Goal: Task Accomplishment & Management: Use online tool/utility

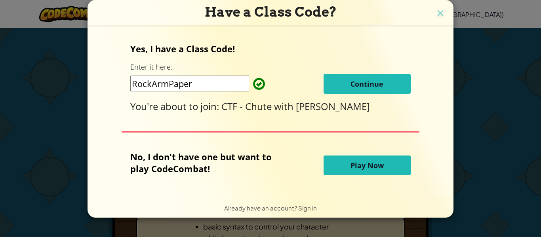
click at [378, 79] on span "Continue" at bounding box center [366, 83] width 33 height 9
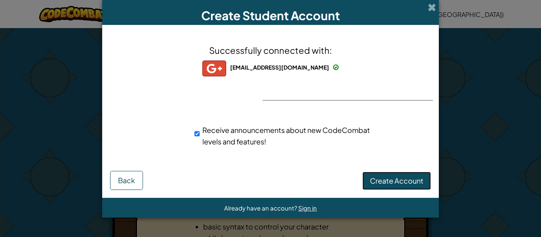
click at [391, 178] on span "Create Account" at bounding box center [396, 180] width 53 height 9
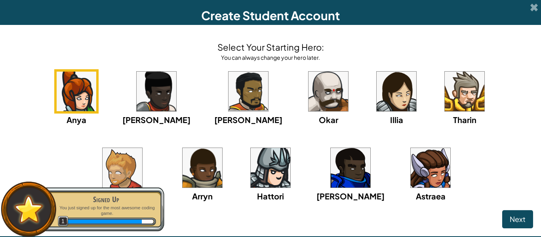
click at [251, 167] on img at bounding box center [271, 168] width 40 height 40
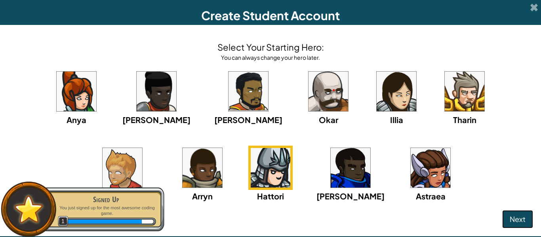
click at [513, 217] on span "Next" at bounding box center [517, 219] width 16 height 9
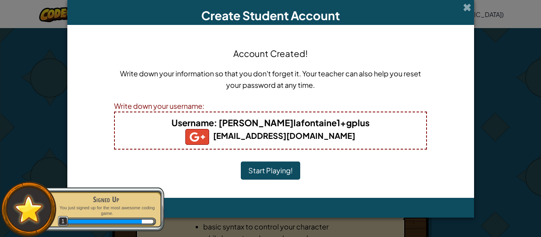
click at [265, 171] on button "Start Playing!" at bounding box center [270, 170] width 59 height 18
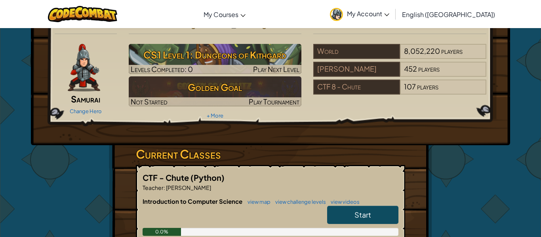
scroll to position [20, 0]
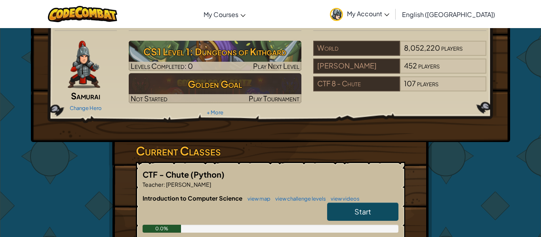
click at [350, 211] on link "Start" at bounding box center [362, 212] width 71 height 18
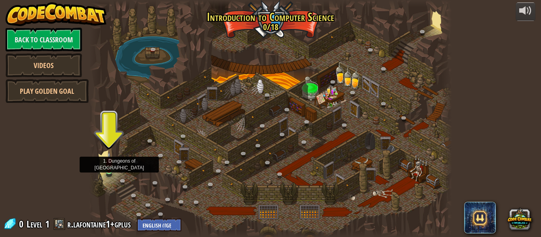
click at [111, 168] on img at bounding box center [109, 161] width 8 height 19
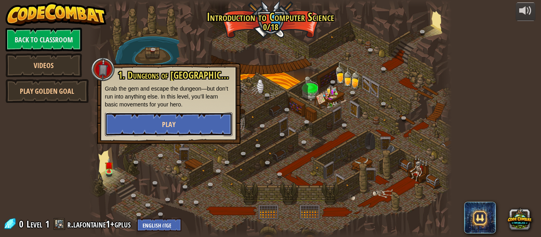
click at [164, 119] on button "Play" at bounding box center [168, 124] width 127 height 24
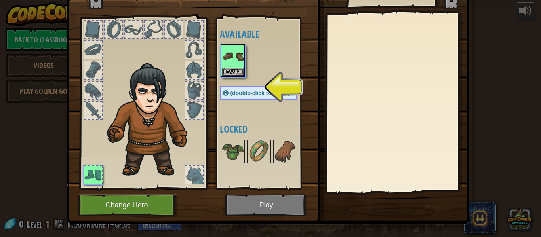
scroll to position [33, 0]
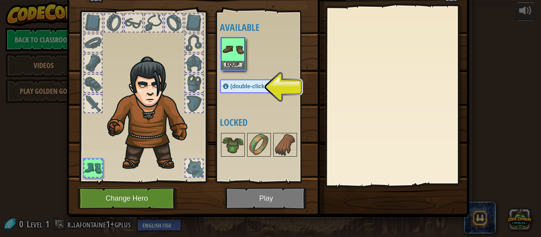
click at [245, 89] on span "(double-click to equip)" at bounding box center [259, 86] width 59 height 6
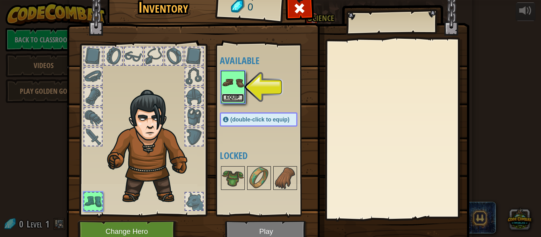
click at [226, 96] on button "Equip" at bounding box center [233, 98] width 22 height 8
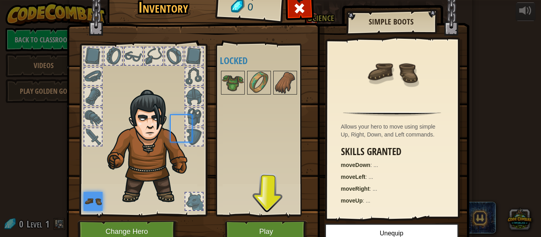
click at [226, 96] on div at bounding box center [266, 83] width 93 height 26
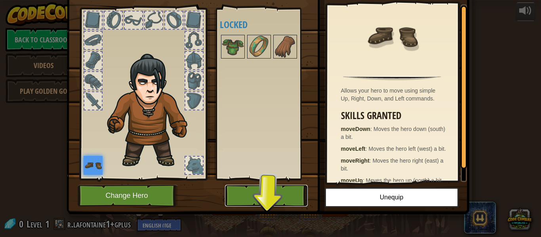
click at [258, 195] on button "Play" at bounding box center [266, 196] width 83 height 22
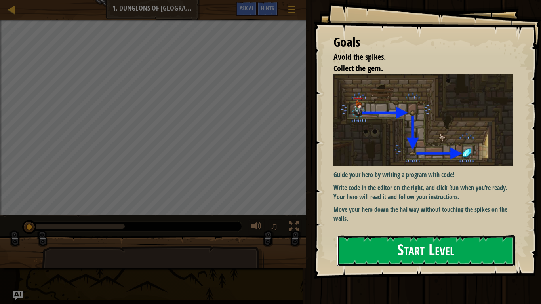
click at [373, 237] on button "Start Level" at bounding box center [426, 250] width 178 height 31
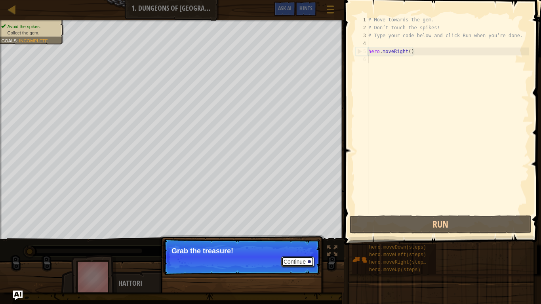
click at [291, 237] on button "Continue" at bounding box center [297, 261] width 33 height 10
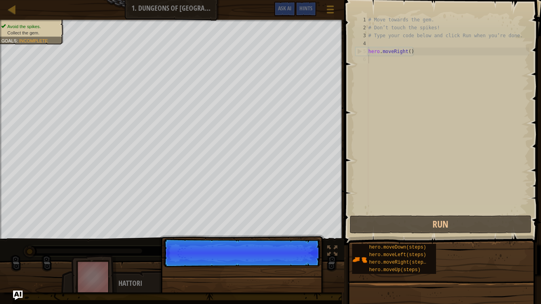
scroll to position [4, 0]
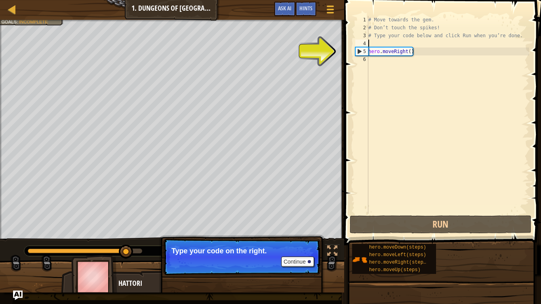
click at [379, 42] on div "# Move towards the gem. # Don’t touch the spikes! # Type your code below and cl…" at bounding box center [448, 123] width 162 height 214
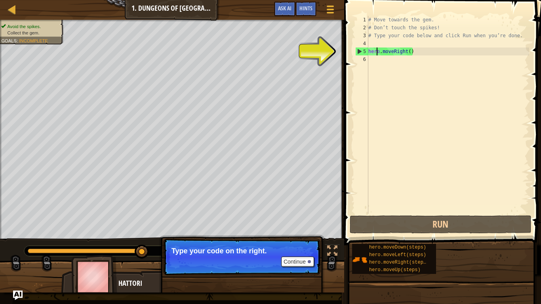
click at [376, 54] on div "# Move towards the gem. # Don’t touch the spikes! # Type your code below and cl…" at bounding box center [448, 123] width 162 height 214
click at [414, 54] on div "# Move towards the gem. # Don’t touch the spikes! # Type your code below and cl…" at bounding box center [448, 123] width 162 height 214
click at [406, 52] on div "# Move towards the gem. # Don’t touch the spikes! # Type your code below and cl…" at bounding box center [448, 123] width 162 height 214
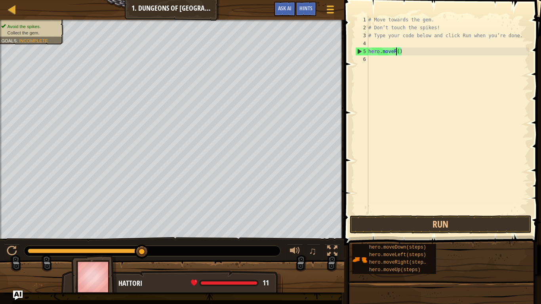
type textarea "hero.move()"
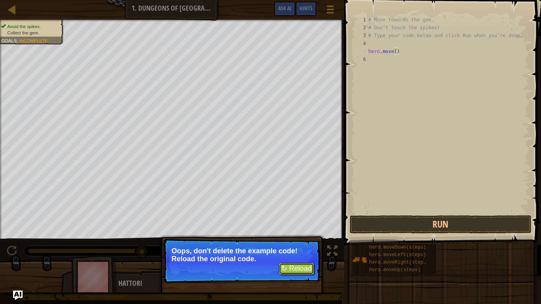
click at [298, 237] on button "↻ Reload" at bounding box center [296, 269] width 35 height 12
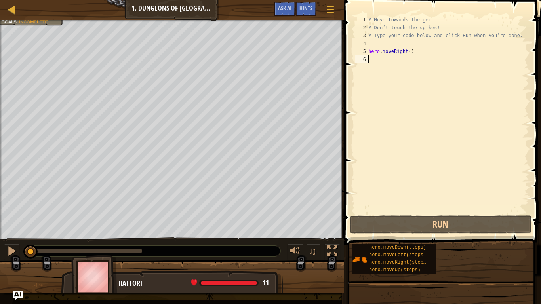
click at [377, 60] on div "# Move towards the gem. # Don’t touch the spikes! # Type your code below and cl…" at bounding box center [448, 123] width 162 height 214
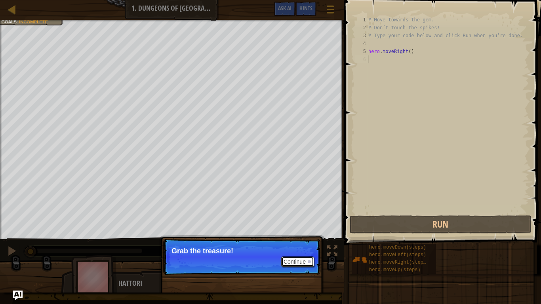
click at [293, 237] on button "Continue" at bounding box center [297, 261] width 33 height 10
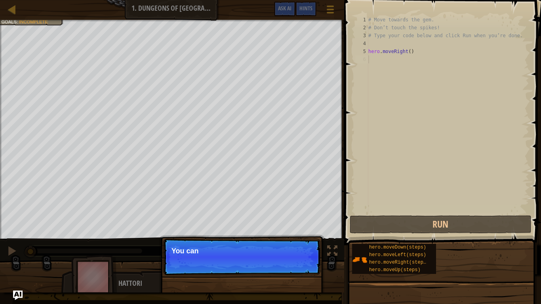
click at [293, 237] on p "Continue You can" at bounding box center [241, 257] width 157 height 36
click at [293, 237] on p "Continue You can use th" at bounding box center [241, 257] width 157 height 36
click at [293, 237] on p "Continue You can use these me" at bounding box center [241, 257] width 157 height 36
click at [293, 237] on button "Continue" at bounding box center [297, 261] width 33 height 10
click at [293, 237] on p "Continue You can use these methods." at bounding box center [241, 257] width 157 height 36
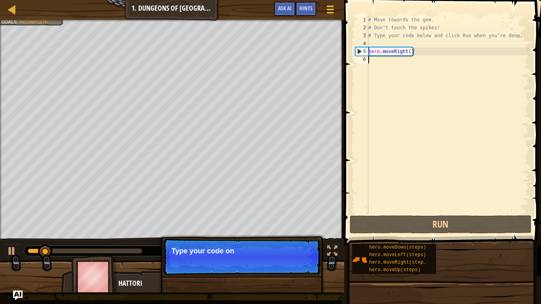
click at [293, 237] on p "Continue Type your code on" at bounding box center [241, 257] width 157 height 36
click at [292, 237] on button "Continue" at bounding box center [297, 261] width 33 height 10
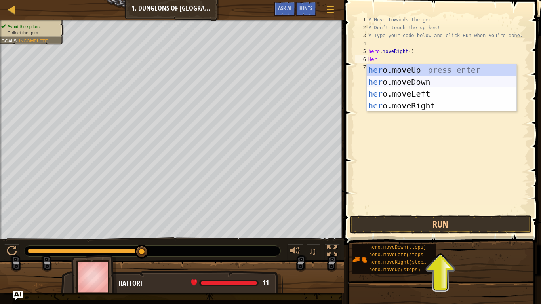
scroll to position [4, 0]
type textarea "H"
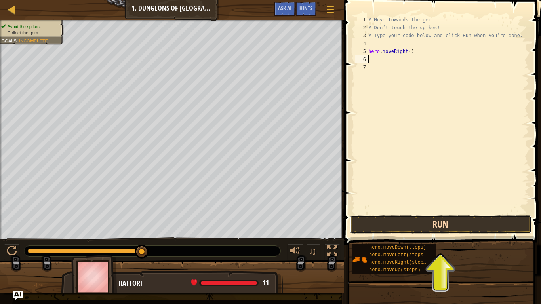
click at [416, 225] on button "Run" at bounding box center [441, 224] width 182 height 18
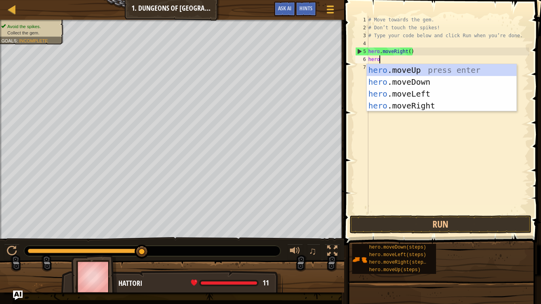
scroll to position [4, 1]
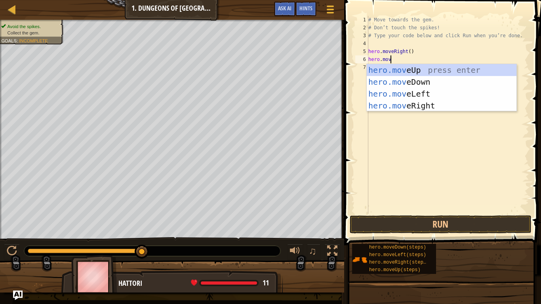
type textarea "hero.move"
click at [389, 77] on div "hero.move Up press enter hero.move Down press enter hero.move Left press enter …" at bounding box center [442, 99] width 150 height 71
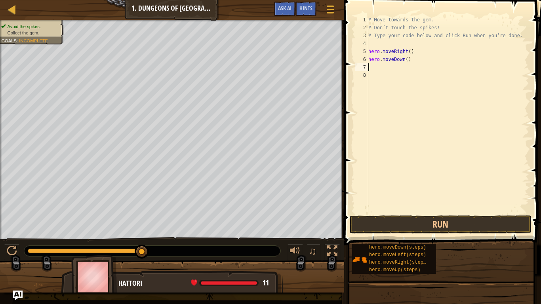
click at [406, 60] on div "# Move towards the gem. # Don’t touch the spikes! # Type your code below and cl…" at bounding box center [448, 123] width 162 height 214
click at [410, 52] on div "# Move towards the gem. # Don’t touch the spikes! # Type your code below and cl…" at bounding box center [448, 123] width 162 height 214
type textarea "hero.moveRight(1)"
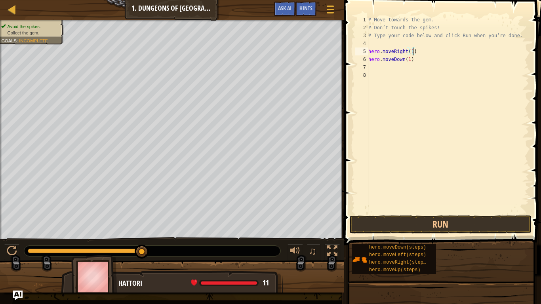
click at [386, 71] on div "# Move towards the gem. # Don’t touch the spikes! # Type your code below and cl…" at bounding box center [448, 123] width 162 height 214
click at [386, 70] on div "# Move towards the gem. # Don’t touch the spikes! # Type your code below and cl…" at bounding box center [448, 123] width 162 height 214
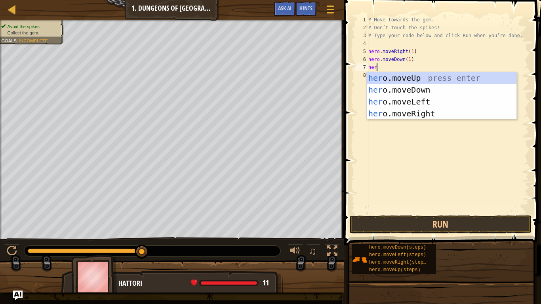
scroll to position [4, 1]
type textarea "hero.move"
click at [398, 112] on div "hero.move Up press enter hero.move Down press enter hero.move Left press enter …" at bounding box center [442, 107] width 150 height 71
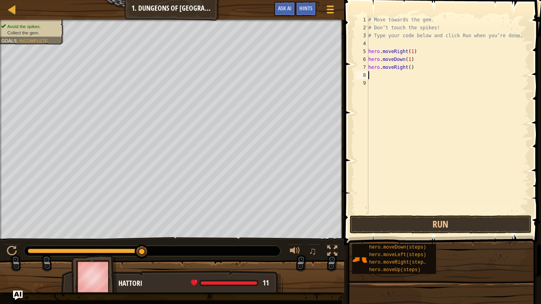
scroll to position [4, 0]
click at [409, 67] on div "# Move towards the gem. # Don’t touch the spikes! # Type your code below and cl…" at bounding box center [448, 123] width 162 height 214
click at [389, 224] on button "Run" at bounding box center [441, 224] width 182 height 18
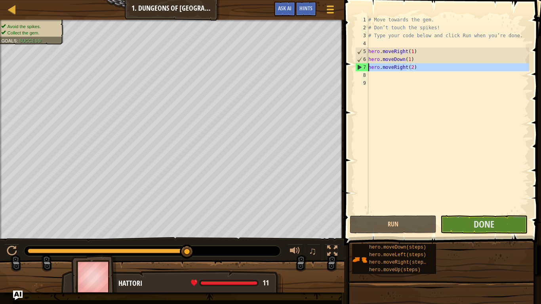
click at [357, 67] on div "7" at bounding box center [361, 67] width 13 height 8
click at [412, 69] on div "# Move towards the gem. # Don’t touch the spikes! # Type your code below and cl…" at bounding box center [448, 123] width 162 height 214
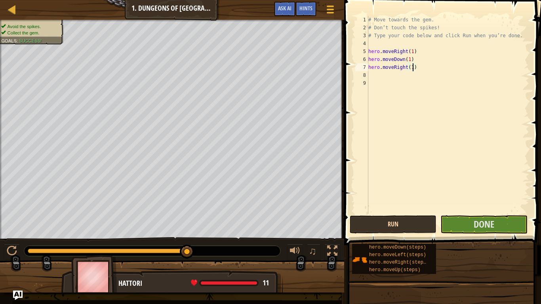
type textarea "hero.moveRight(1)"
click at [425, 226] on button "Run" at bounding box center [393, 224] width 87 height 18
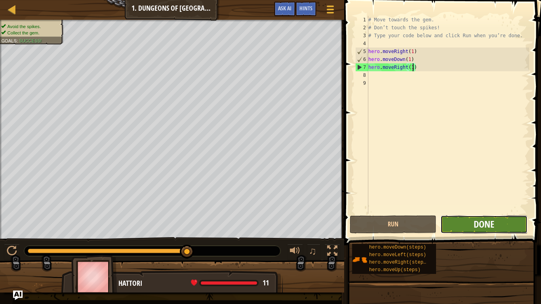
click at [477, 221] on span "Done" at bounding box center [483, 224] width 21 height 13
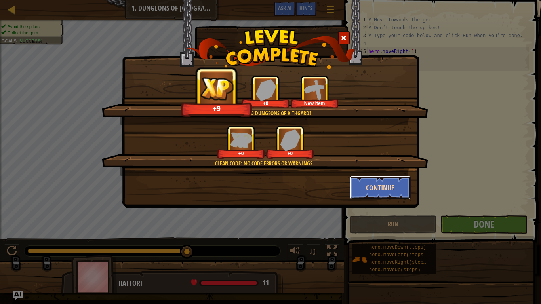
click at [371, 191] on button "Continue" at bounding box center [380, 188] width 61 height 24
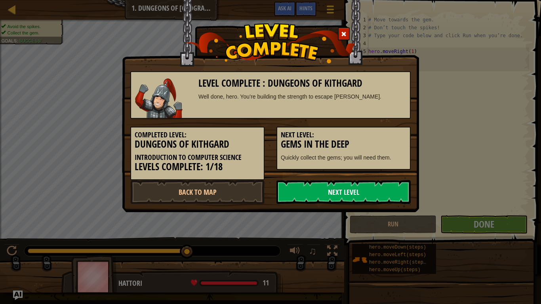
click at [366, 188] on link "Next Level" at bounding box center [343, 192] width 134 height 24
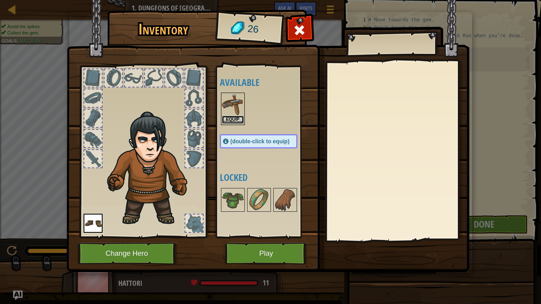
click at [233, 121] on button "Equip" at bounding box center [233, 120] width 22 height 8
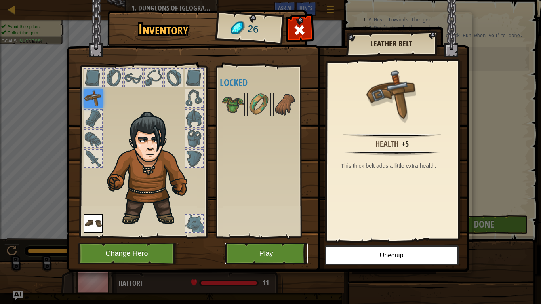
click at [275, 237] on button "Play" at bounding box center [266, 254] width 83 height 22
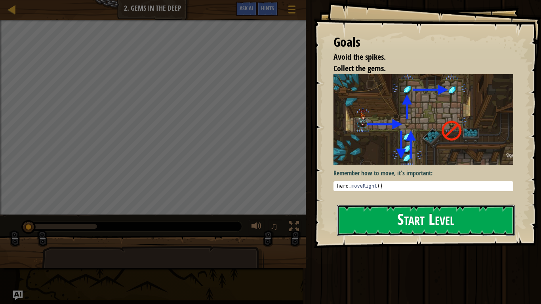
click at [368, 221] on button "Start Level" at bounding box center [426, 220] width 178 height 31
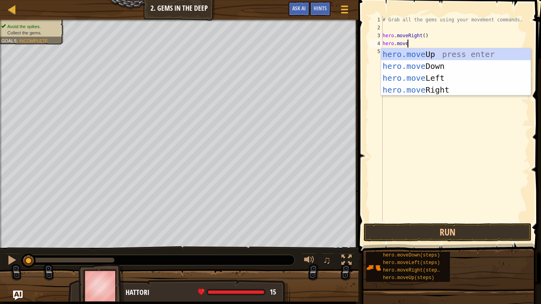
scroll to position [4, 3]
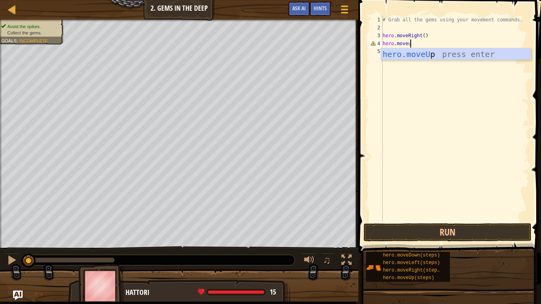
type textarea "hero.moveup"
click at [416, 55] on div "hero.moveUp press enter" at bounding box center [456, 66] width 150 height 36
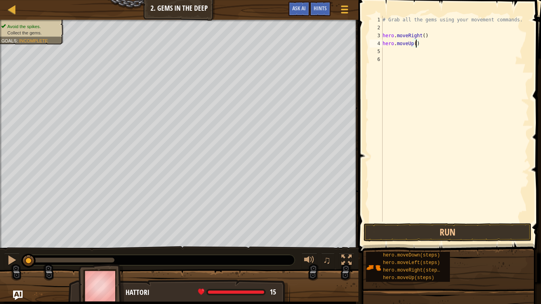
click at [415, 46] on div "# Grab all the gems using your movement commands. hero . moveRight ( ) hero . m…" at bounding box center [455, 127] width 148 height 222
type textarea "hero.moveUp(1)"
click at [397, 49] on div "# Grab all the gems using your movement commands. hero . moveRight ( ) hero . m…" at bounding box center [455, 127] width 148 height 222
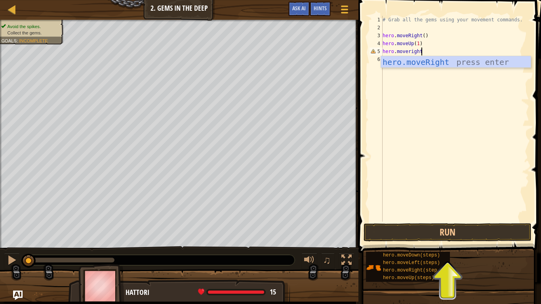
click at [408, 53] on div "# Grab all the gems using your movement commands. hero . moveRight ( ) hero . m…" at bounding box center [455, 127] width 148 height 222
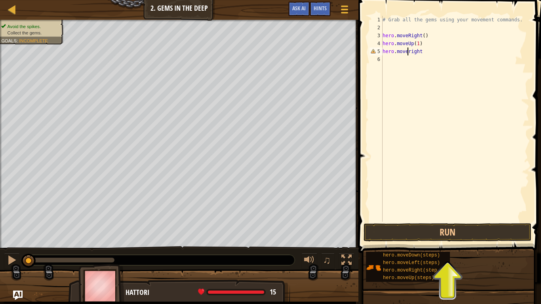
click at [416, 53] on div "# Grab all the gems using your movement commands. hero . moveRight ( ) hero . m…" at bounding box center [455, 127] width 148 height 222
drag, startPoint x: 424, startPoint y: 53, endPoint x: 410, endPoint y: 55, distance: 14.1
click at [410, 55] on div "# Grab all the gems using your movement commands. hero . moveRight ( ) hero . m…" at bounding box center [455, 127] width 148 height 222
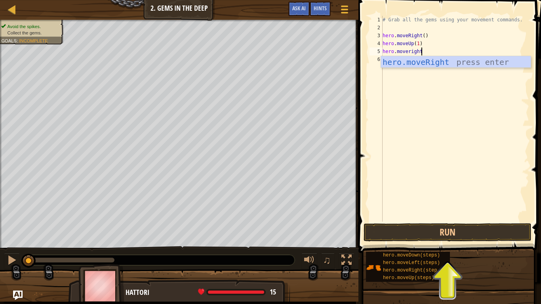
type textarea "hero.moverigh"
click at [421, 62] on div "hero.moveRigh t press enter" at bounding box center [456, 74] width 150 height 36
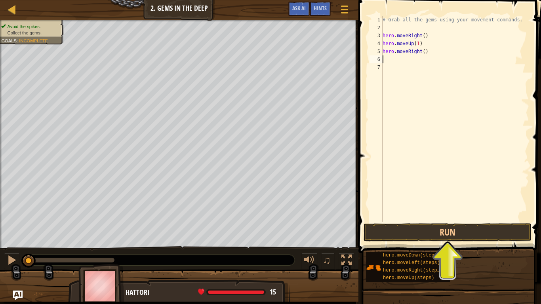
scroll to position [4, 0]
click at [423, 53] on div "# Grab all the gems using your movement commands. hero . moveRight ( ) hero . m…" at bounding box center [455, 127] width 148 height 222
type textarea "hero.moveRight(1)"
click at [394, 58] on div "# Grab all the gems using your movement commands. hero . moveRight ( ) hero . m…" at bounding box center [455, 127] width 148 height 222
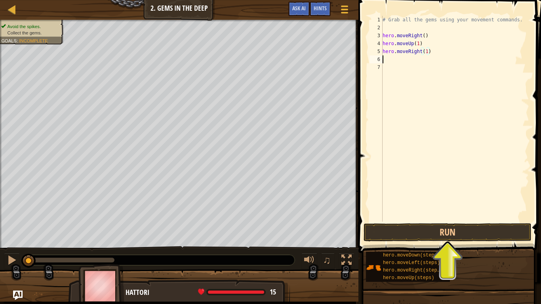
scroll to position [4, 0]
click at [384, 226] on button "Run" at bounding box center [447, 232] width 168 height 18
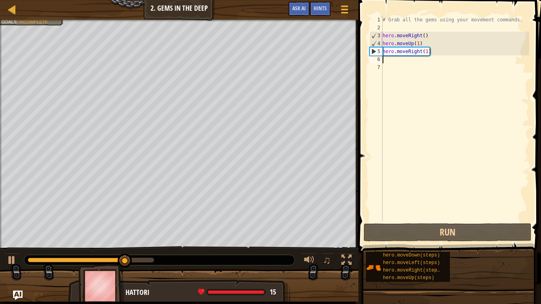
click at [389, 61] on div "# Grab all the gems using your movement commands. hero . moveRight ( ) hero . m…" at bounding box center [455, 127] width 148 height 222
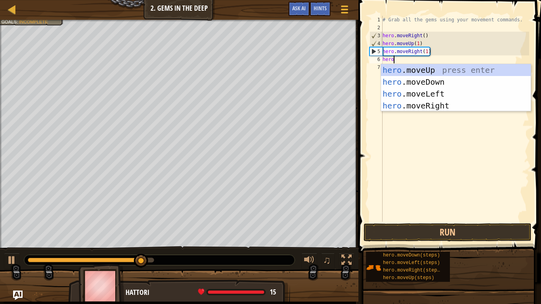
scroll to position [4, 1]
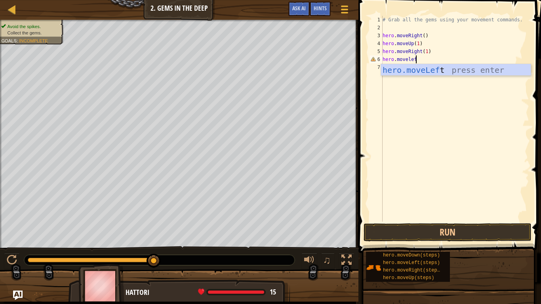
type textarea "hero.moveleft"
click at [405, 70] on div "hero.moveLeft press enter" at bounding box center [456, 82] width 150 height 36
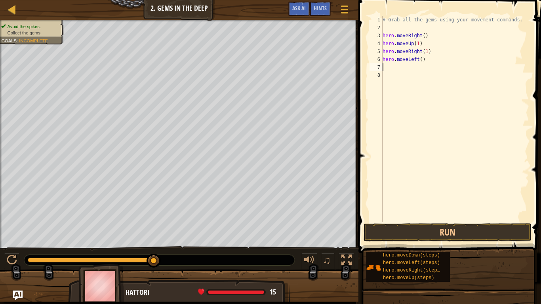
scroll to position [4, 0]
click at [420, 60] on div "# Grab all the gems using your movement commands. hero . moveRight ( ) hero . m…" at bounding box center [455, 127] width 148 height 222
type textarea "hero.moveLeft(1)"
click at [422, 60] on div "# Grab all the gems using your movement commands. hero . moveRight ( ) hero . m…" at bounding box center [455, 127] width 148 height 222
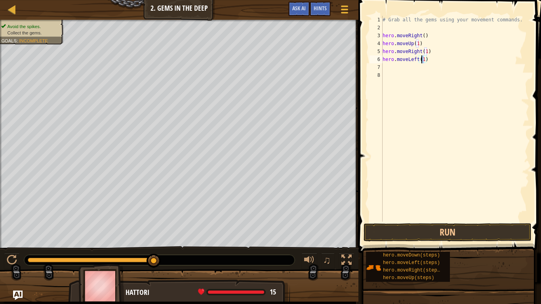
click at [426, 59] on div "# Grab all the gems using your movement commands. hero . moveRight ( ) hero . m…" at bounding box center [455, 127] width 148 height 222
drag, startPoint x: 426, startPoint y: 59, endPoint x: 383, endPoint y: 61, distance: 43.6
click at [383, 61] on div "# Grab all the gems using your movement commands. hero . moveRight ( ) hero . m…" at bounding box center [455, 127] width 148 height 222
click at [426, 51] on div "# Grab all the gems using your movement commands. hero . moveRight ( ) hero . m…" at bounding box center [455, 127] width 148 height 222
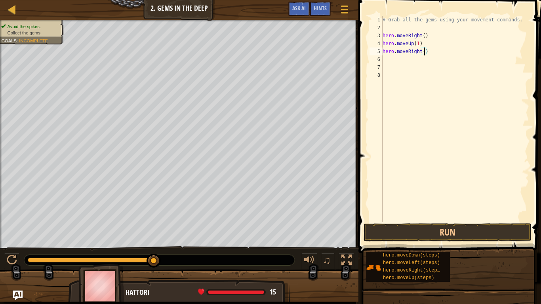
scroll to position [4, 6]
click at [422, 231] on button "Run" at bounding box center [447, 232] width 168 height 18
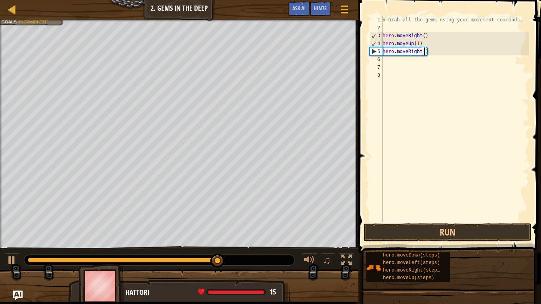
type textarea "hero.moveRight(1)"
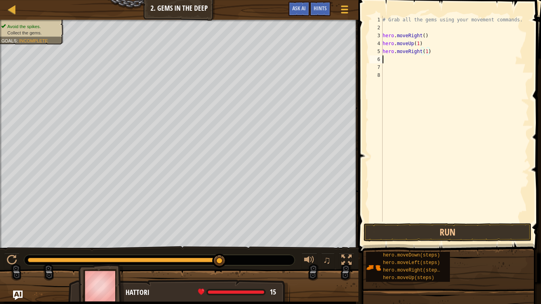
click at [407, 57] on div "# Grab all the gems using your movement commands. hero . moveRight ( ) hero . m…" at bounding box center [455, 127] width 148 height 222
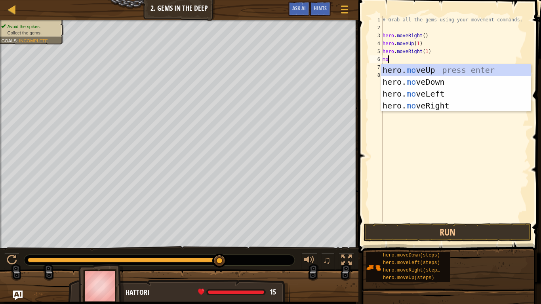
scroll to position [4, 0]
type textarea "m"
type textarea "hero"
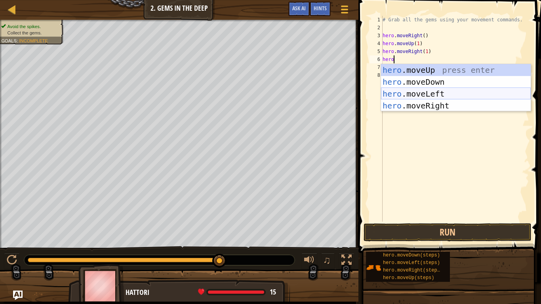
click at [437, 93] on div "hero .moveUp press enter hero .moveDown press enter hero .moveLeft press enter …" at bounding box center [456, 99] width 150 height 71
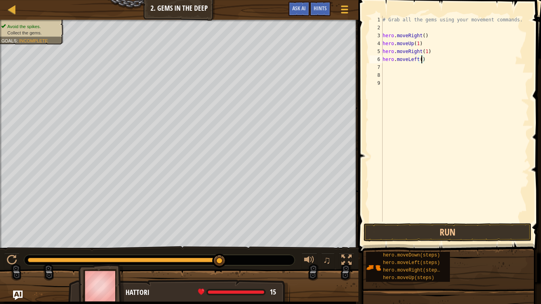
click at [420, 59] on div "# Grab all the gems using your movement commands. hero . moveRight ( ) hero . m…" at bounding box center [455, 127] width 148 height 222
type textarea "hero.moveLeft(1)"
click at [403, 68] on div "# Grab all the gems using your movement commands. hero . moveRight ( ) hero . m…" at bounding box center [455, 127] width 148 height 222
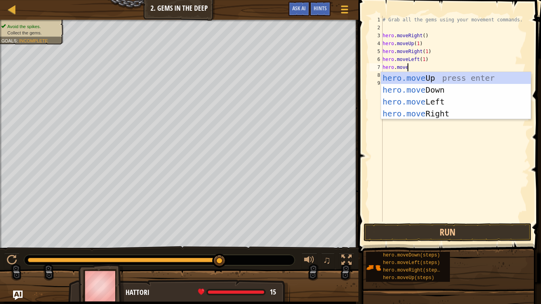
scroll to position [4, 3]
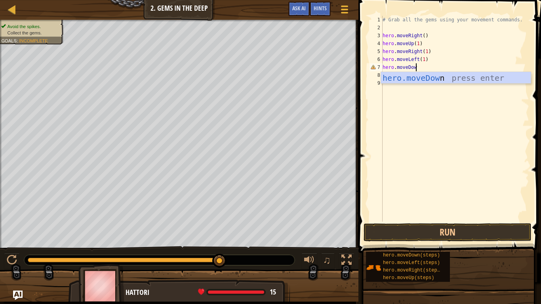
type textarea "hero.moveDown"
click at [406, 76] on div "hero.moveDown press enter" at bounding box center [456, 90] width 150 height 36
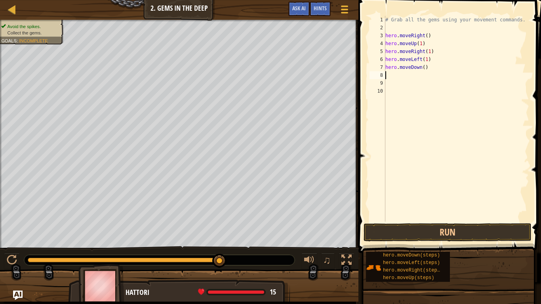
click at [423, 68] on div "# Grab all the gems using your movement commands. hero . moveRight ( ) hero . m…" at bounding box center [456, 127] width 145 height 222
type textarea "hero.moveDown(3)"
click at [426, 227] on button "Run" at bounding box center [447, 232] width 168 height 18
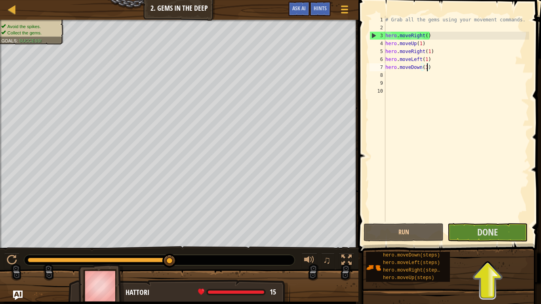
click at [408, 78] on div "# Grab all the gems using your movement commands. hero . moveRight ( ) hero . m…" at bounding box center [456, 127] width 145 height 222
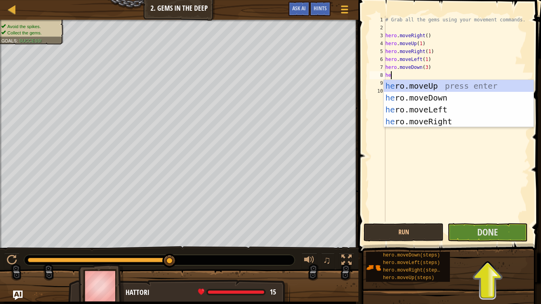
scroll to position [4, 0]
type textarea "h"
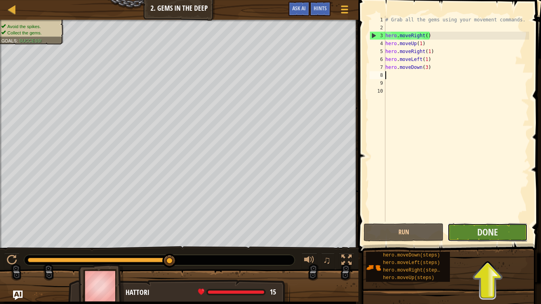
click at [465, 230] on button "Done" at bounding box center [487, 232] width 80 height 18
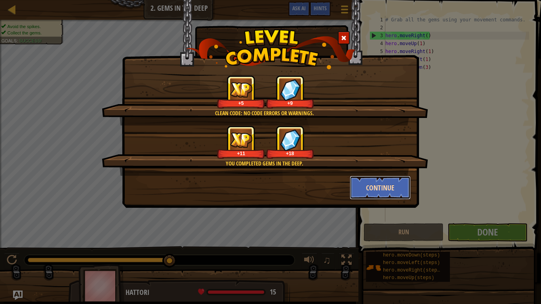
click at [367, 189] on button "Continue" at bounding box center [380, 188] width 61 height 24
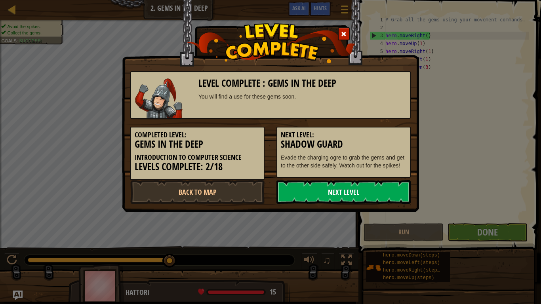
click at [348, 198] on link "Next Level" at bounding box center [343, 192] width 134 height 24
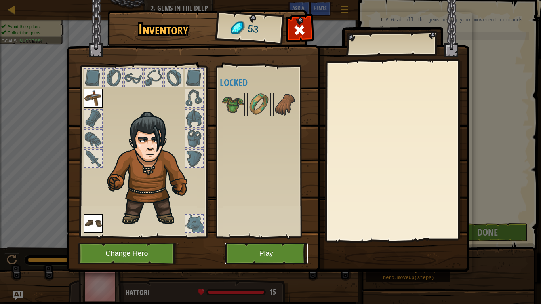
click at [246, 237] on button "Play" at bounding box center [266, 254] width 83 height 22
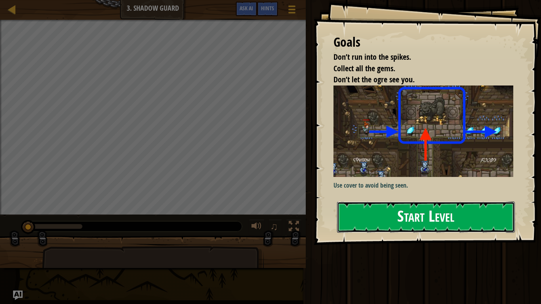
click at [361, 218] on button "Start Level" at bounding box center [426, 216] width 178 height 31
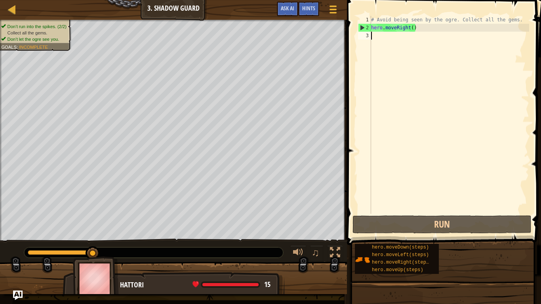
click at [390, 35] on div "# Avoid being seen by the ogre. Collect all the gems. hero . moveRight ( )" at bounding box center [449, 123] width 160 height 214
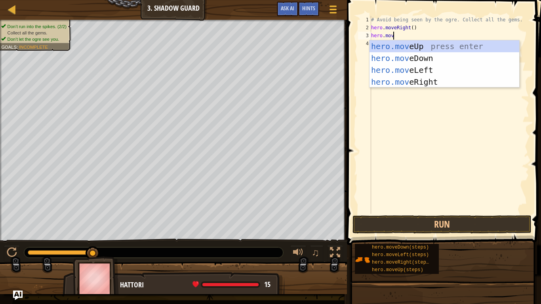
scroll to position [4, 3]
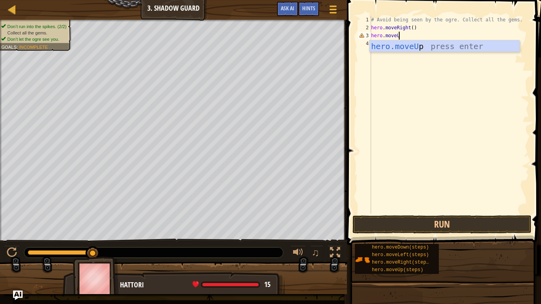
type textarea "hero.moveUp"
click at [404, 45] on div "hero.moveUp press enter" at bounding box center [444, 58] width 150 height 36
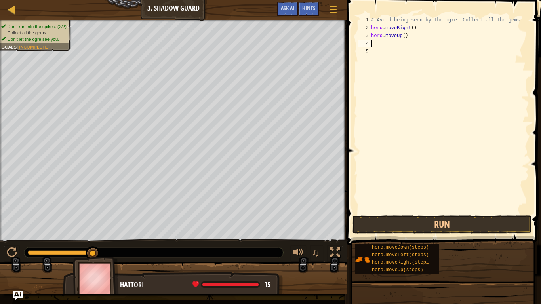
click at [390, 44] on div "# Avoid being seen by the ogre. Collect all the gems. hero . moveRight ( ) hero…" at bounding box center [449, 123] width 160 height 214
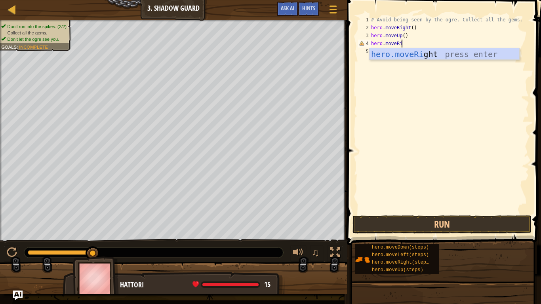
scroll to position [4, 5]
type textarea "hero.moveRight"
click at [399, 49] on div "hero.moveRight press enter" at bounding box center [444, 66] width 150 height 36
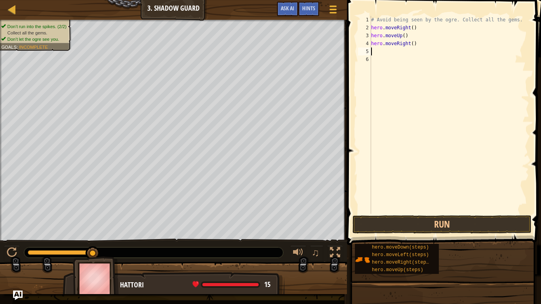
scroll to position [4, 0]
click at [412, 44] on div "# Avoid being seen by the ogre. Collect all the gems. hero . moveRight ( ) hero…" at bounding box center [449, 123] width 160 height 214
type textarea "hero.moveRight(1)"
click at [396, 47] on div "# Avoid being seen by the ogre. Collect all the gems. hero . moveRight ( ) hero…" at bounding box center [449, 123] width 160 height 214
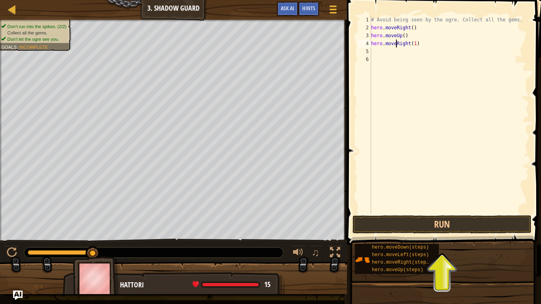
click at [393, 53] on div "# Avoid being seen by the ogre. Collect all the gems. hero . moveRight ( ) hero…" at bounding box center [449, 123] width 160 height 214
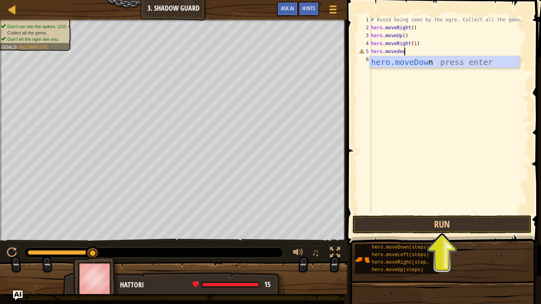
scroll to position [4, 5]
type textarea "hero.movedown"
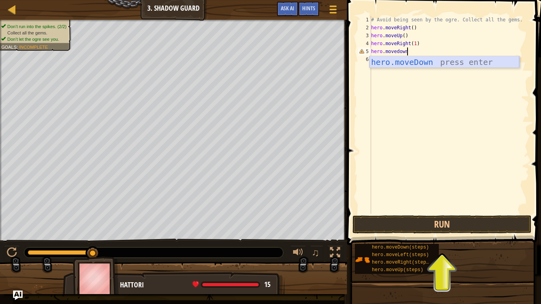
click at [398, 61] on div "hero.moveDown press enter" at bounding box center [444, 74] width 150 height 36
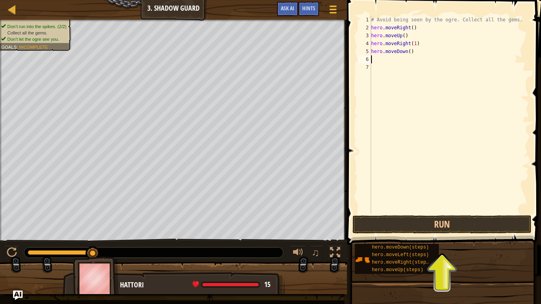
click at [408, 53] on div "# Avoid being seen by the ogre. Collect all the gems. hero . moveRight ( ) hero…" at bounding box center [449, 123] width 160 height 214
type textarea "hero.moveDown(1)"
click at [389, 59] on div "# Avoid being seen by the ogre. Collect all the gems. hero . moveRight ( ) hero…" at bounding box center [449, 123] width 160 height 214
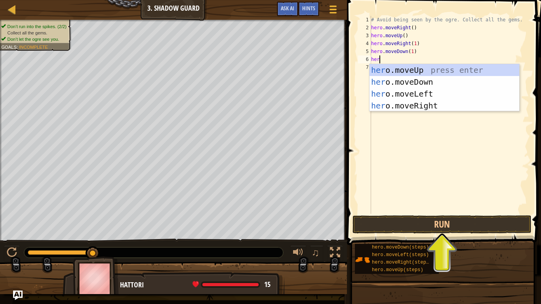
scroll to position [4, 1]
type textarea "hero.move"
click at [414, 102] on div "hero.move Up press enter hero.move Down press enter hero.move Left press enter …" at bounding box center [444, 99] width 150 height 71
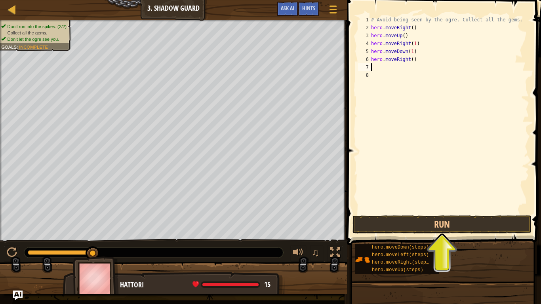
scroll to position [4, 0]
click at [412, 61] on div "# Avoid being seen by the ogre. Collect all the gems. hero . moveRight ( ) hero…" at bounding box center [449, 123] width 160 height 214
click at [404, 36] on div "# Avoid being seen by the ogre. Collect all the gems. hero . moveRight ( ) hero…" at bounding box center [449, 123] width 160 height 214
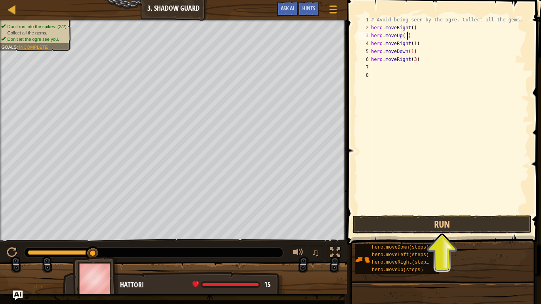
click at [413, 28] on div "# Avoid being seen by the ogre. Collect all the gems. hero . moveRight ( ) hero…" at bounding box center [449, 123] width 160 height 214
type textarea "hero.moveRight(1)"
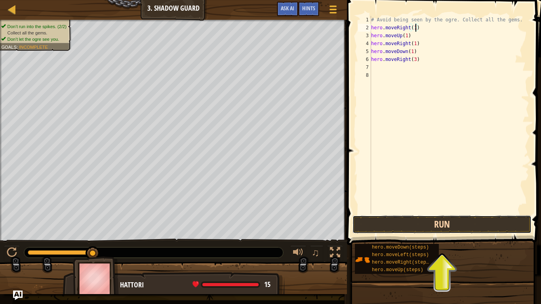
click at [452, 221] on button "Run" at bounding box center [441, 224] width 179 height 18
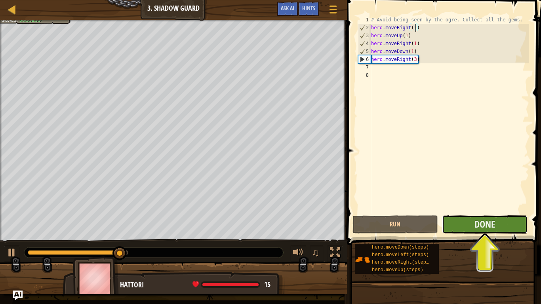
click at [466, 224] on button "Done" at bounding box center [484, 224] width 85 height 18
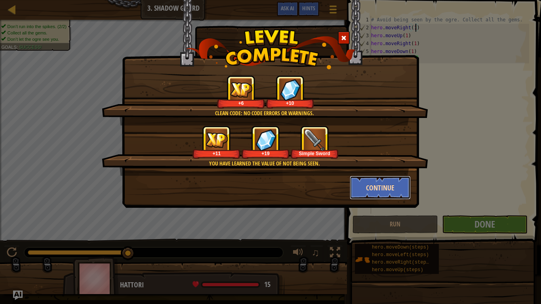
click at [378, 191] on button "Continue" at bounding box center [380, 188] width 61 height 24
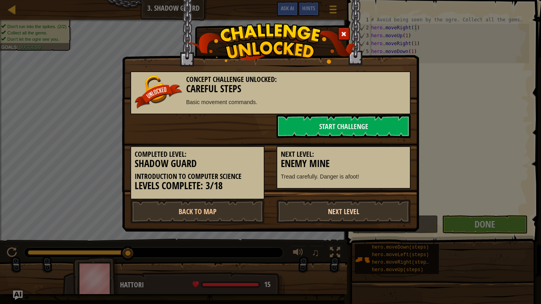
click at [341, 207] on link "Next Level" at bounding box center [343, 211] width 134 height 24
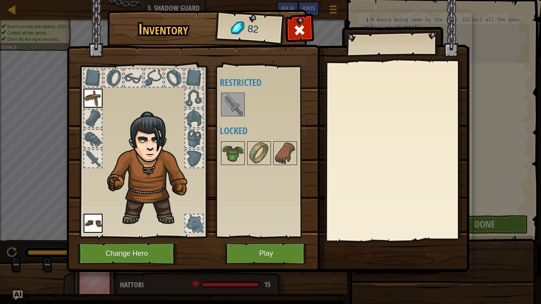
click at [236, 105] on img at bounding box center [233, 104] width 22 height 22
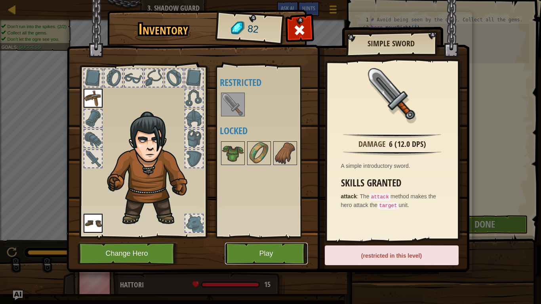
click at [264, 237] on button "Play" at bounding box center [266, 254] width 83 height 22
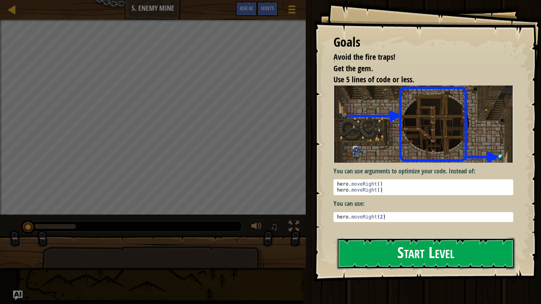
click at [360, 237] on button "Start Level" at bounding box center [426, 253] width 178 height 31
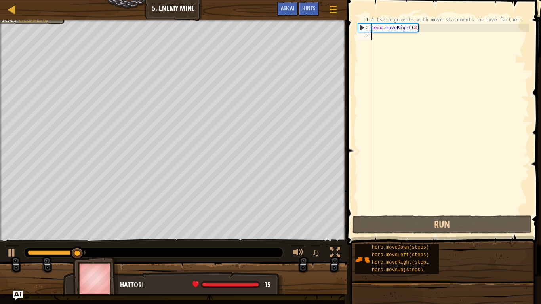
click at [378, 36] on div "# Use arguments with move statements to move farther. hero . moveRight ( 3 )" at bounding box center [449, 123] width 160 height 214
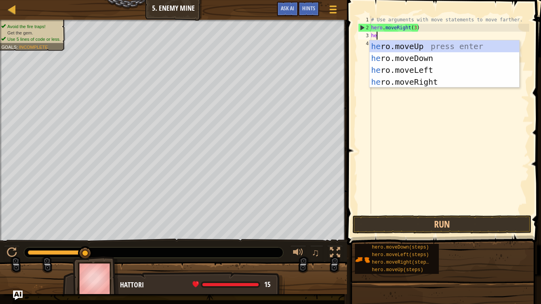
scroll to position [4, 1]
type textarea "hero"
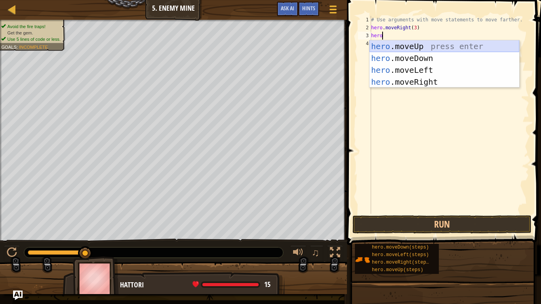
click at [412, 46] on div "hero .moveUp press enter hero .moveDown press enter hero .moveLeft press enter …" at bounding box center [444, 75] width 150 height 71
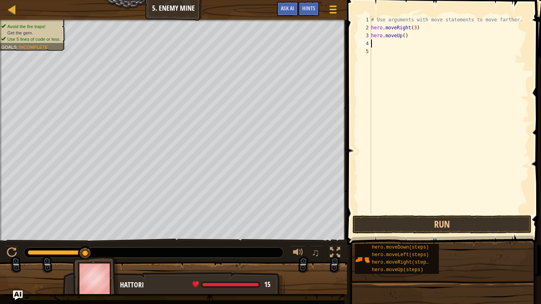
scroll to position [4, 0]
click at [404, 36] on div "# Use arguments with move statements to move farther. hero . moveRight ( 3 ) he…" at bounding box center [449, 123] width 160 height 214
type textarea "hero.moveUp(1)"
click at [387, 43] on div "# Use arguments with move statements to move farther. hero . moveRight ( 3 ) he…" at bounding box center [449, 123] width 160 height 214
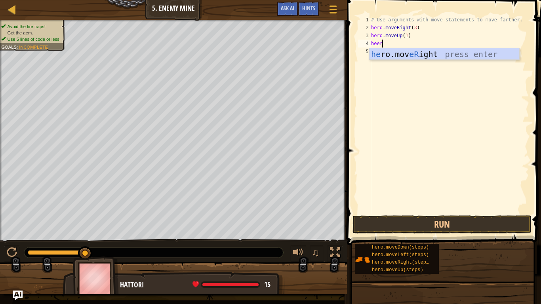
scroll to position [4, 2]
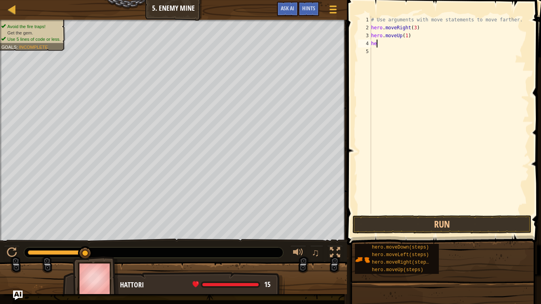
type textarea "her"
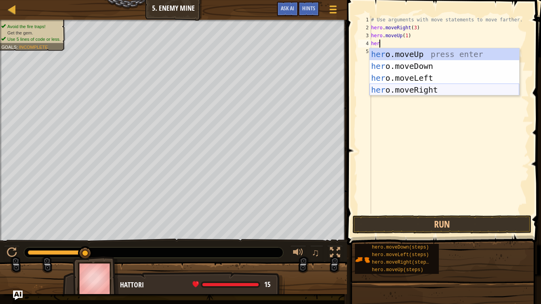
click at [410, 85] on div "her o.moveUp press enter her o.moveDown press enter her o.moveLeft press enter …" at bounding box center [444, 83] width 150 height 71
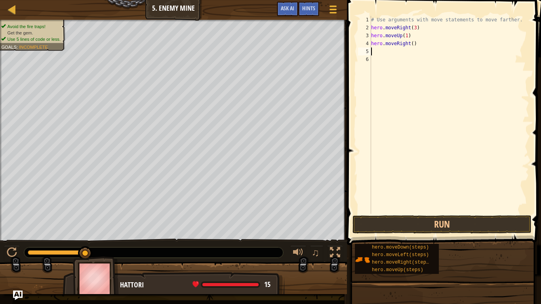
scroll to position [4, 0]
click at [412, 45] on div "# Use arguments with move statements to move farther. hero . moveRight ( 3 ) he…" at bounding box center [449, 123] width 160 height 214
type textarea "hero.moveRight(1)"
click at [387, 53] on div "# Use arguments with move statements to move farther. hero . moveRight ( 3 ) he…" at bounding box center [449, 123] width 160 height 214
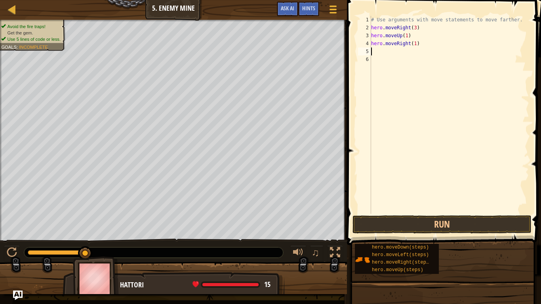
scroll to position [4, 0]
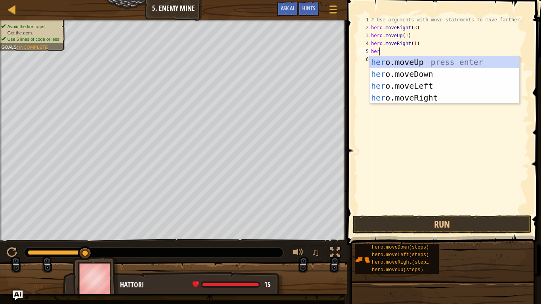
type textarea "hero"
click at [392, 71] on div "hero .moveUp press enter hero .moveDown press enter hero .moveLeft press enter …" at bounding box center [444, 91] width 150 height 71
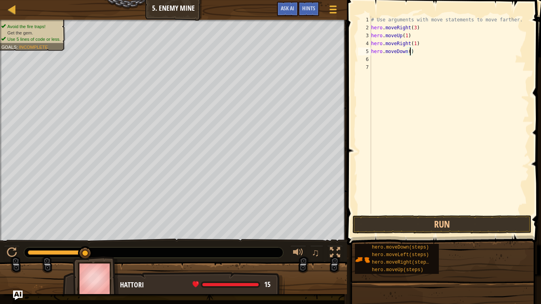
click at [409, 52] on div "# Use arguments with move statements to move farther. hero . moveRight ( 3 ) he…" at bounding box center [449, 123] width 160 height 214
type textarea "hero.moveDown(3)"
click at [393, 61] on div "# Use arguments with move statements to move farther. hero . moveRight ( 3 ) he…" at bounding box center [449, 123] width 160 height 214
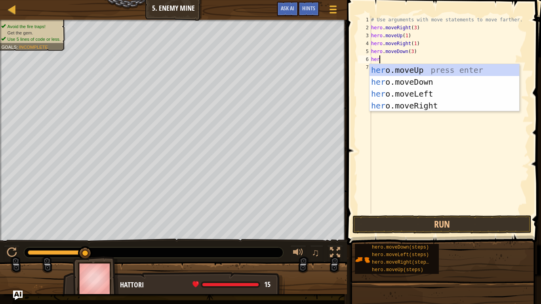
type textarea "hero"
click at [398, 102] on div "hero .moveUp press enter hero .moveDown press enter hero .moveLeft press enter …" at bounding box center [444, 99] width 150 height 71
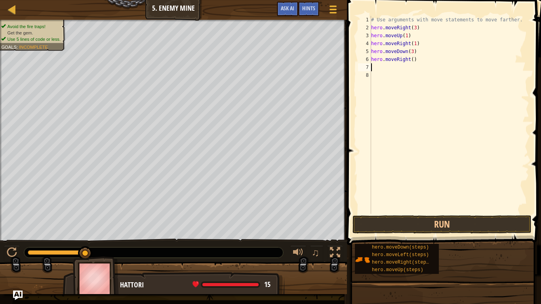
click at [412, 61] on div "# Use arguments with move statements to move farther. hero . moveRight ( 3 ) he…" at bounding box center [449, 123] width 160 height 214
type textarea "hero.moveRight(2)"
click at [406, 224] on button "Run" at bounding box center [441, 224] width 179 height 18
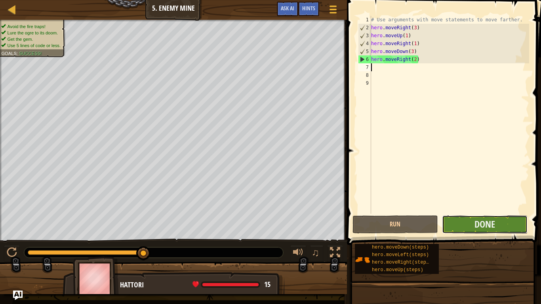
click at [463, 220] on button "Done" at bounding box center [484, 224] width 85 height 18
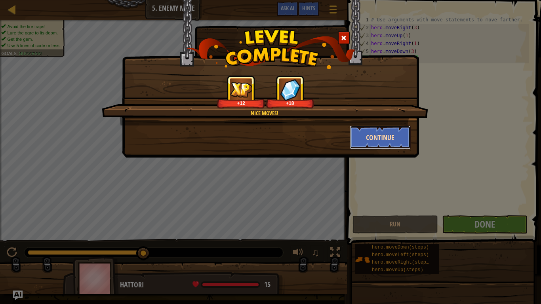
click at [364, 139] on button "Continue" at bounding box center [380, 137] width 61 height 24
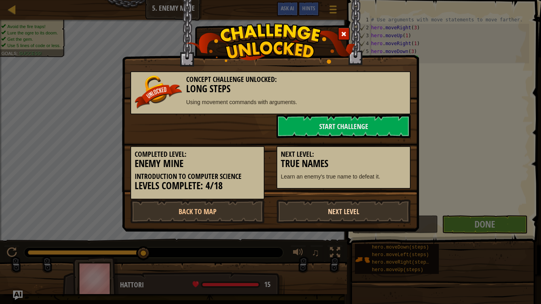
click at [343, 213] on link "Next Level" at bounding box center [343, 211] width 134 height 24
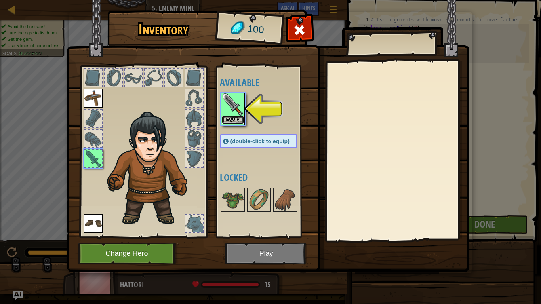
click at [230, 120] on button "Equip" at bounding box center [233, 120] width 22 height 8
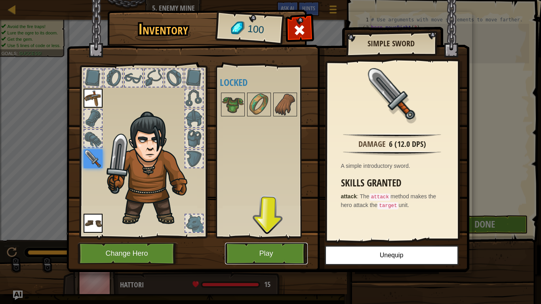
drag, startPoint x: 266, startPoint y: 250, endPoint x: 227, endPoint y: 159, distance: 98.8
click at [227, 159] on div "Inventory 100 Available Equip Equip Equip (double-click to equip) Locked Simple…" at bounding box center [270, 142] width 403 height 261
click at [248, 237] on button "Play" at bounding box center [266, 254] width 83 height 22
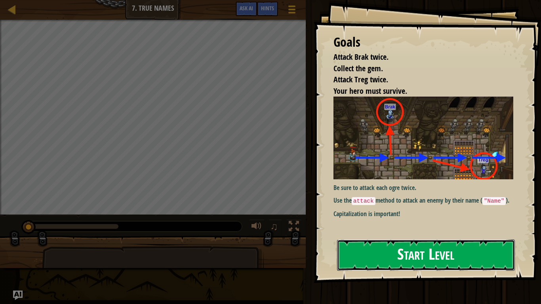
click at [393, 237] on button "Start Level" at bounding box center [426, 254] width 178 height 31
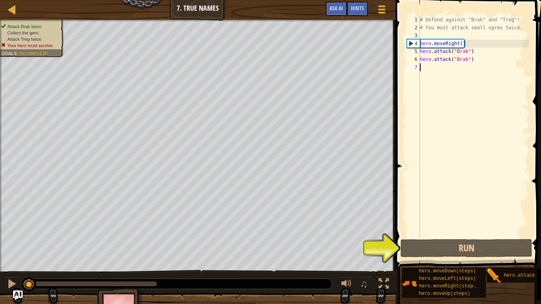
click at [429, 66] on div "# Defend against "Brak" and "Treg"! # You must attack small ogres twice. hero .…" at bounding box center [473, 134] width 111 height 237
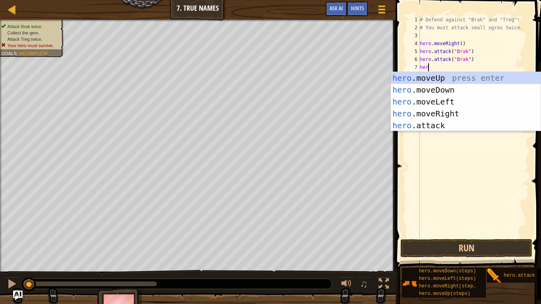
scroll to position [4, 0]
type textarea "h"
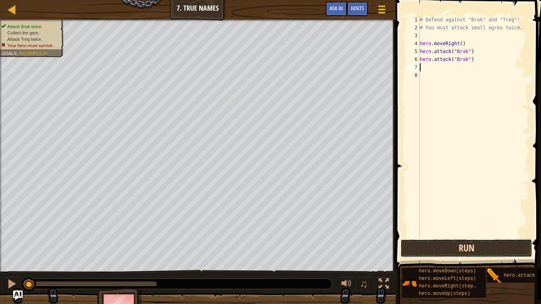
click at [428, 237] on button "Run" at bounding box center [466, 248] width 132 height 18
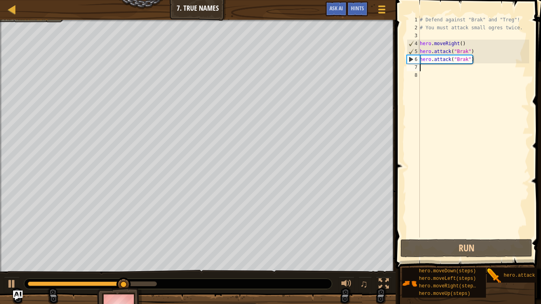
click at [428, 69] on div "# Defend against "Brak" and "Treg"! # You must attack small ogres twice. hero .…" at bounding box center [473, 134] width 111 height 237
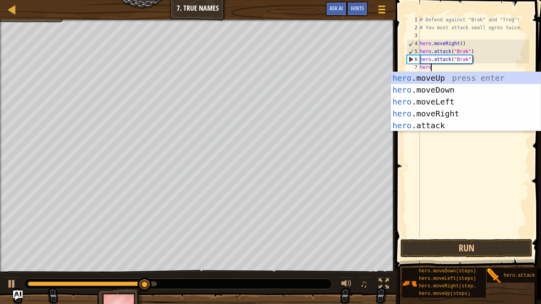
scroll to position [4, 1]
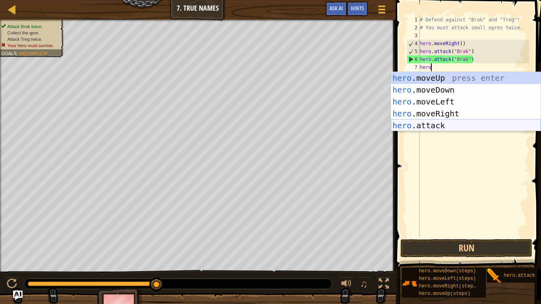
click at [417, 123] on div "hero .moveUp press enter hero .moveDown press enter hero .moveLeft press enter …" at bounding box center [466, 113] width 150 height 83
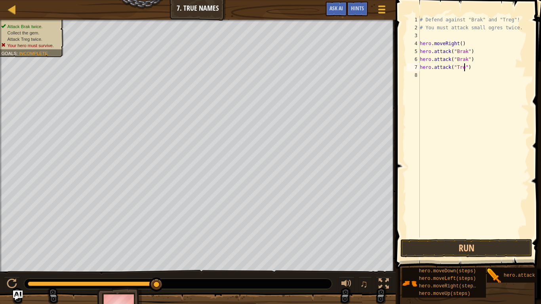
type textarea "hero.attack("Treg")"
click at [466, 77] on div "# Defend against "Brak" and "Treg"! # You must attack small ogres twice. hero .…" at bounding box center [473, 134] width 111 height 237
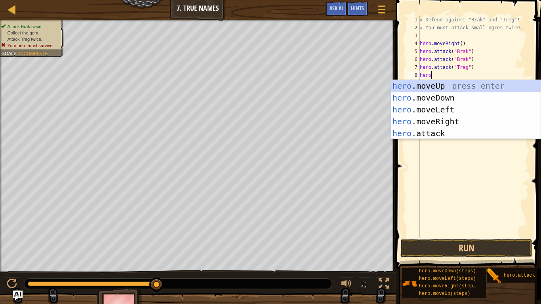
scroll to position [4, 1]
click at [447, 135] on div "hero .moveUp press enter hero .moveDown press enter hero .moveLeft press enter …" at bounding box center [466, 121] width 150 height 83
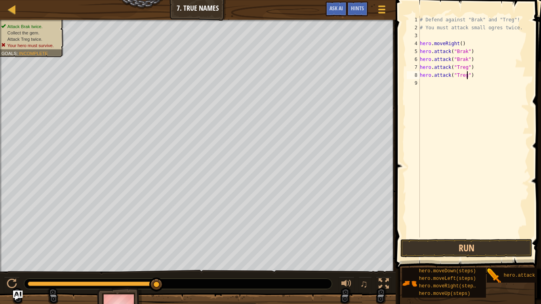
scroll to position [4, 7]
type textarea "hero.attack("Treg")"
click at [471, 237] on button "Run" at bounding box center [466, 248] width 132 height 18
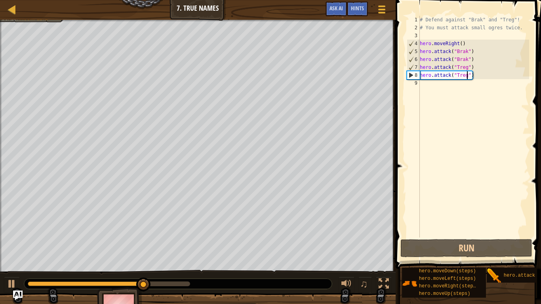
click at [446, 86] on div "# Defend against "Brak" and "Treg"! # You must attack small ogres twice. hero .…" at bounding box center [473, 134] width 111 height 237
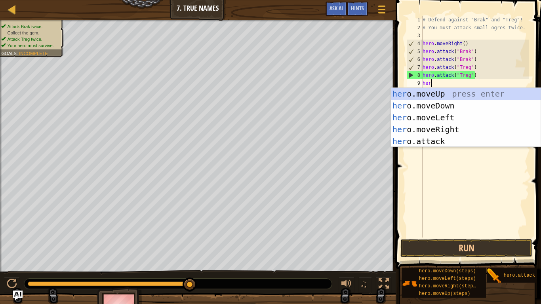
type textarea "hero"
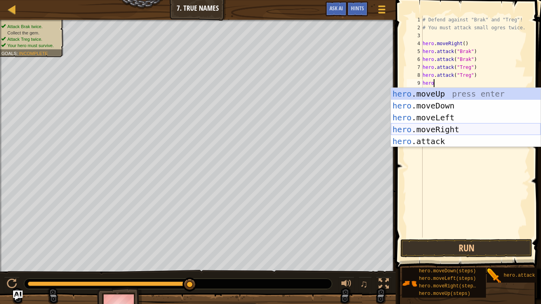
click at [419, 126] on div "hero .moveUp press enter hero .moveDown press enter hero .moveLeft press enter …" at bounding box center [466, 129] width 150 height 83
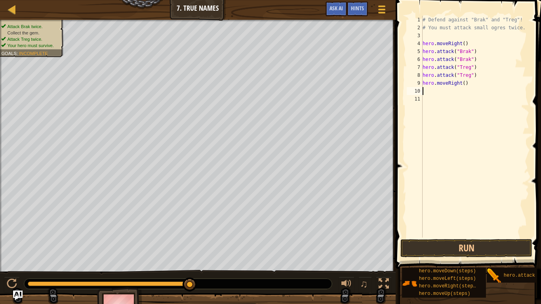
scroll to position [4, 0]
click at [463, 85] on div "# Defend against "Brak" and "Treg"! # You must attack small ogres twice. hero .…" at bounding box center [475, 134] width 108 height 237
type textarea "hero.moveRight(1)"
click at [439, 237] on button "Run" at bounding box center [466, 248] width 132 height 18
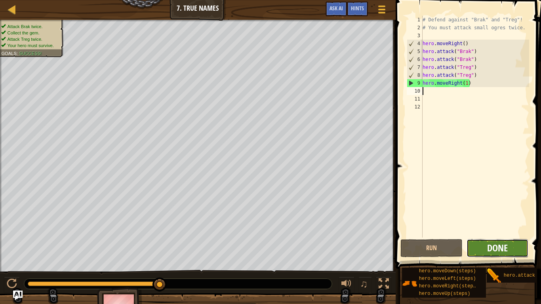
click at [492, 237] on span "Done" at bounding box center [497, 247] width 21 height 13
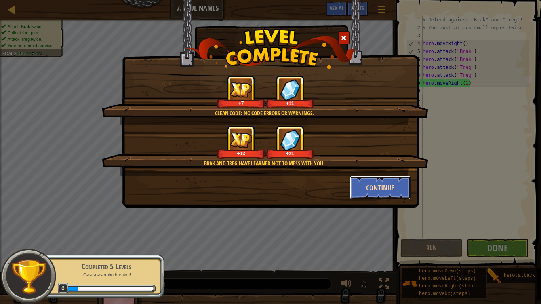
click at [368, 188] on button "Continue" at bounding box center [380, 188] width 61 height 24
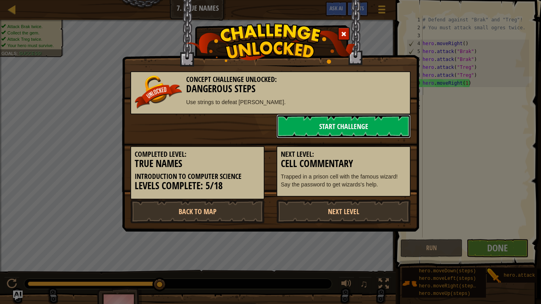
click at [327, 129] on link "Start Challenge" at bounding box center [343, 126] width 134 height 24
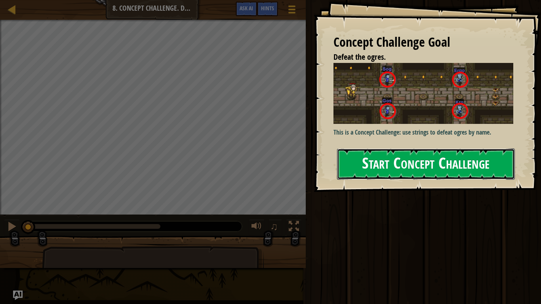
click at [362, 154] on button "Start Concept Challenge" at bounding box center [426, 163] width 178 height 31
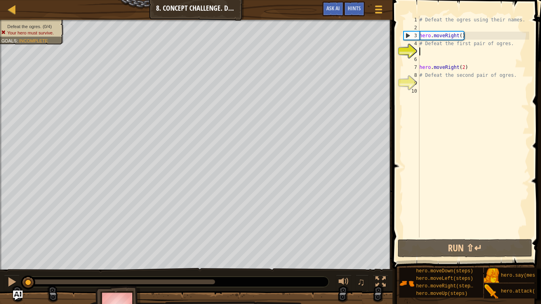
click at [424, 52] on div "# Defeat the ogres using their names. hero . moveRight ( ) # Defeat the first p…" at bounding box center [473, 134] width 111 height 237
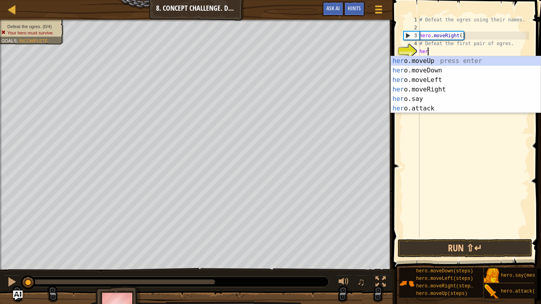
scroll to position [4, 1]
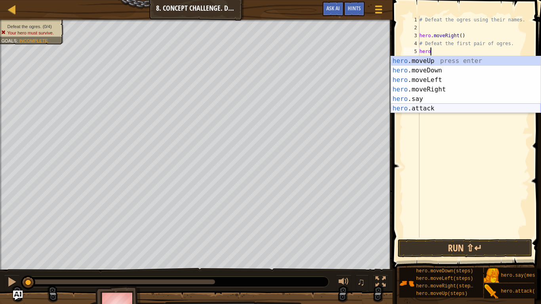
click at [408, 106] on div "hero .moveUp press enter hero .moveDown press enter hero .moveLeft press enter …" at bounding box center [466, 94] width 150 height 76
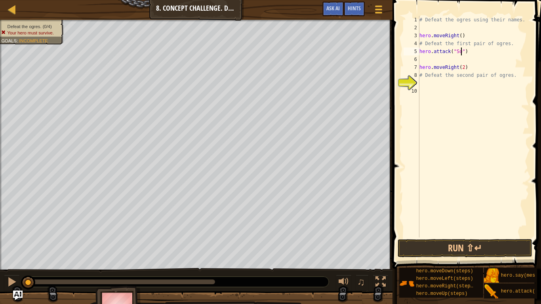
type textarea "hero.attack("Sog")"
click at [429, 61] on div "# Defeat the ogres using their names. hero . moveRight ( ) # Defeat the first p…" at bounding box center [473, 134] width 111 height 237
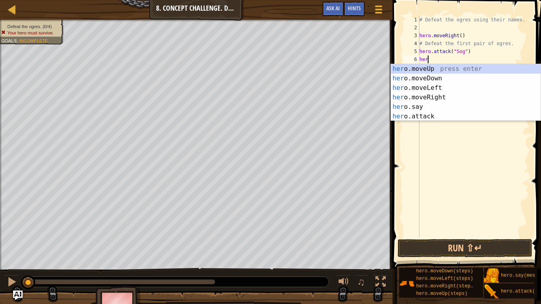
scroll to position [4, 1]
click at [437, 114] on div "hero .moveUp press enter hero .moveDown press enter hero .moveLeft press enter …" at bounding box center [466, 102] width 150 height 76
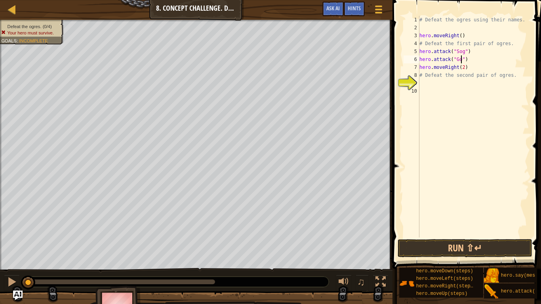
scroll to position [4, 7]
type textarea "hero.attack("Gos")"
click at [467, 237] on button "Run ⇧↵" at bounding box center [464, 248] width 135 height 18
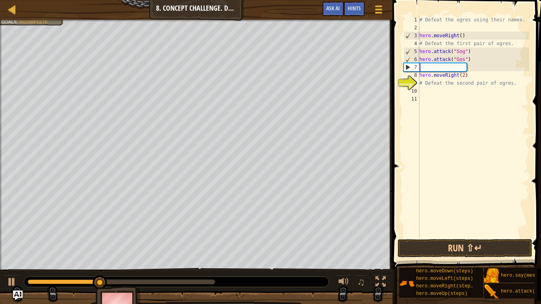
scroll to position [4, 0]
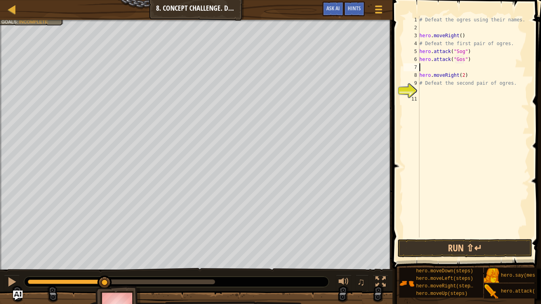
click at [440, 70] on div "# Defeat the ogres using their names. hero . moveRight ( ) # Defeat the first p…" at bounding box center [473, 134] width 111 height 237
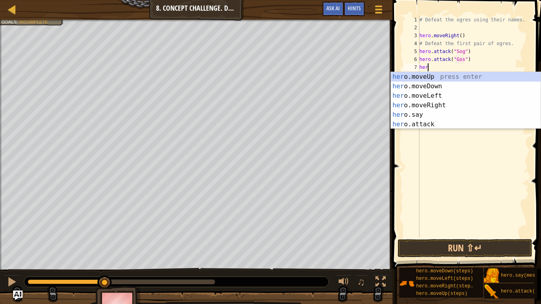
scroll to position [4, 1]
click at [433, 122] on div "hero .moveUp press enter hero .moveDown press enter hero .moveLeft press enter …" at bounding box center [466, 110] width 150 height 76
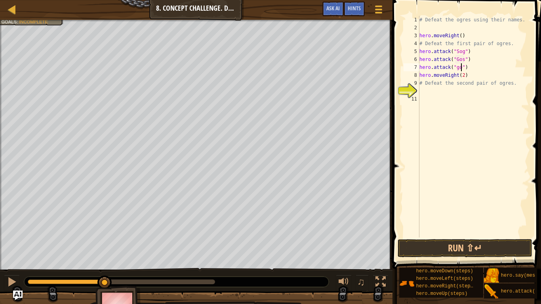
scroll to position [4, 7]
click at [458, 68] on div "# Defeat the ogres using their names. hero . moveRight ( ) # Defeat the first p…" at bounding box center [473, 134] width 111 height 237
click at [472, 52] on div "# Defeat the ogres using their names. hero . moveRight ( ) # Defeat the first p…" at bounding box center [473, 134] width 111 height 237
type textarea "hero.attack("Sog")"
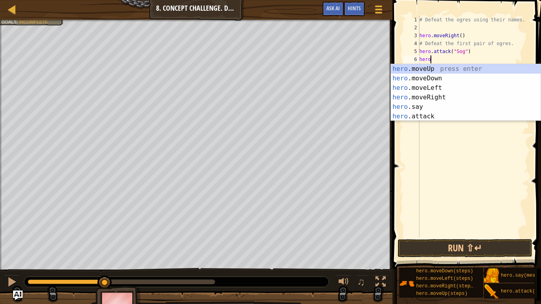
scroll to position [4, 1]
click at [402, 117] on div "hero .moveUp press enter hero .moveDown press enter hero .moveLeft press enter …" at bounding box center [466, 102] width 150 height 76
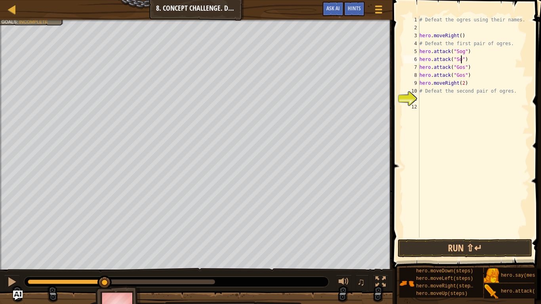
scroll to position [4, 7]
click at [484, 237] on button "Run ⇧↵" at bounding box center [464, 248] width 135 height 18
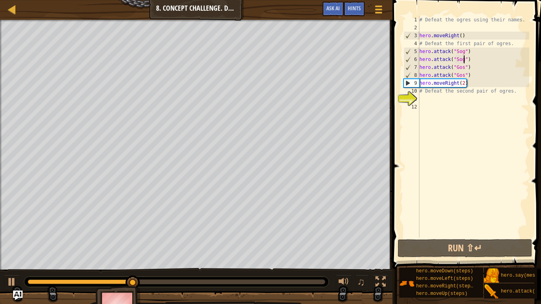
click at [467, 82] on div "# Defeat the ogres using their names. hero . moveRight ( ) # Defeat the first p…" at bounding box center [473, 134] width 111 height 237
drag, startPoint x: 467, startPoint y: 82, endPoint x: 420, endPoint y: 87, distance: 46.6
click at [420, 87] on div "# Defeat the ogres using their names. hero . moveRight ( ) # Defeat the first p…" at bounding box center [473, 134] width 111 height 237
drag, startPoint x: 420, startPoint y: 84, endPoint x: 467, endPoint y: 84, distance: 47.1
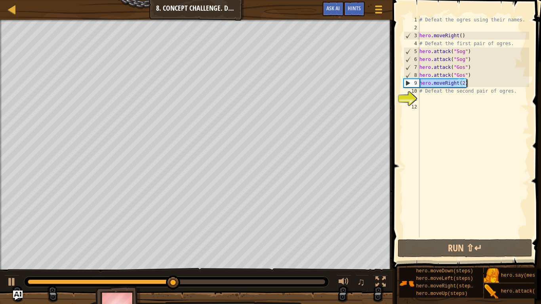
click at [467, 84] on div "# Defeat the ogres using their names. hero . moveRight ( ) # Defeat the first p…" at bounding box center [473, 134] width 111 height 237
type textarea "hero.moveRight(2)"
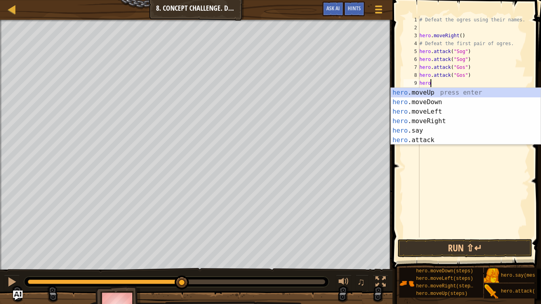
scroll to position [4, 2]
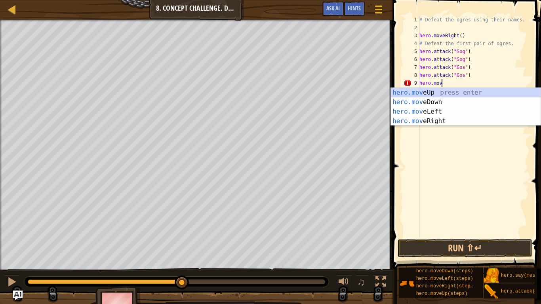
type textarea "hero.move"
click at [417, 99] on div "hero.move Up press enter hero.move Down press enter hero.move Left press enter …" at bounding box center [466, 116] width 150 height 57
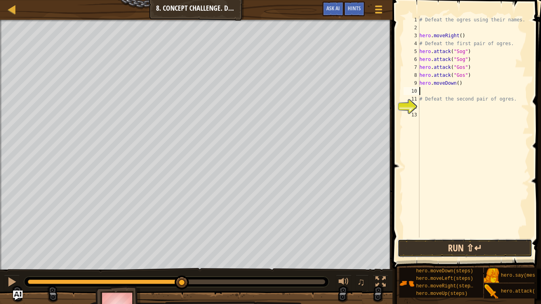
click at [439, 237] on button "Run ⇧↵" at bounding box center [464, 248] width 135 height 18
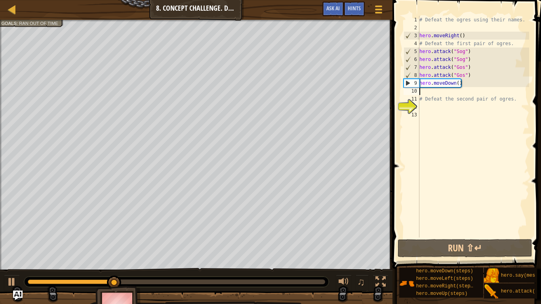
click at [458, 84] on div "# Defeat the ogres using their names. hero . moveRight ( ) # Defeat the first p…" at bounding box center [473, 134] width 111 height 237
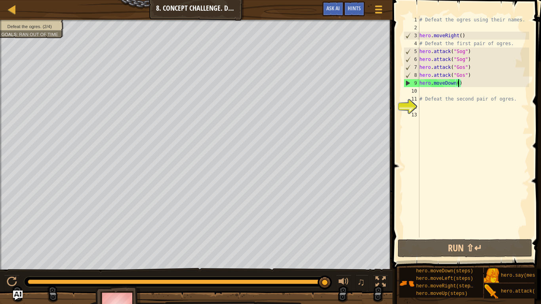
type textarea "hero.moveDown(1)"
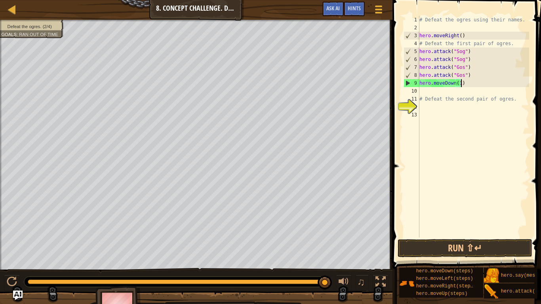
scroll to position [4, 6]
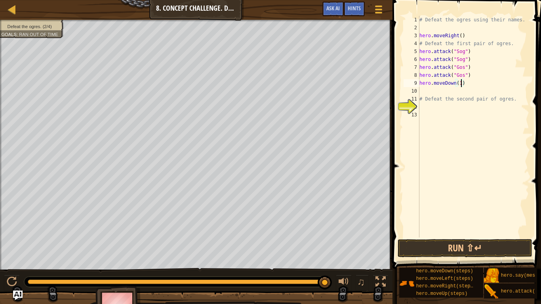
click at [441, 91] on div "# Defeat the ogres using their names. hero . moveRight ( ) # Defeat the first p…" at bounding box center [473, 134] width 111 height 237
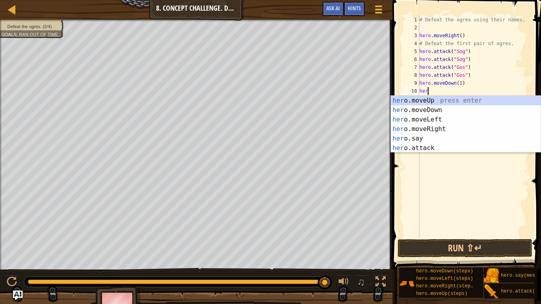
type textarea "hero"
click at [428, 98] on div "hero .moveUp press enter hero .moveDown press enter hero .moveLeft press enter …" at bounding box center [466, 134] width 150 height 76
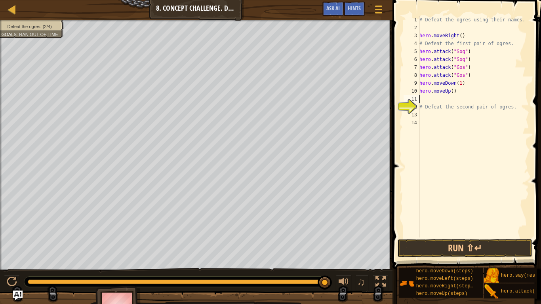
scroll to position [4, 0]
click at [452, 92] on div "# Defeat the ogres using their names. hero . moveRight ( ) # Defeat the first p…" at bounding box center [473, 134] width 111 height 237
type textarea "hero.moveUp(1)"
click at [423, 97] on div "# Defeat the ogres using their names. hero . moveRight ( ) # Defeat the first p…" at bounding box center [473, 134] width 111 height 237
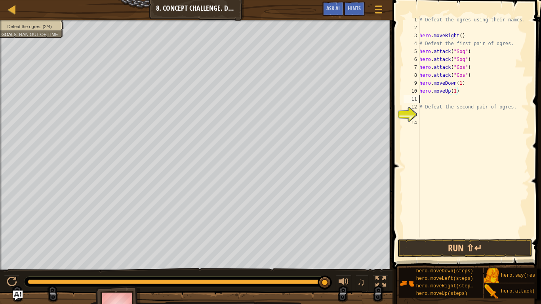
scroll to position [4, 0]
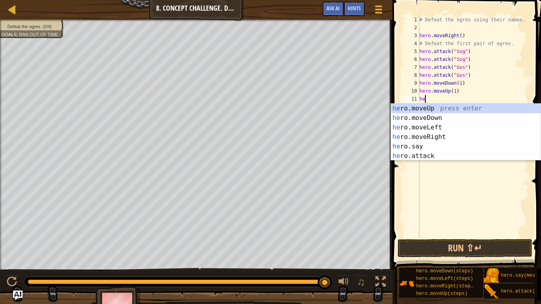
type textarea "her"
click at [430, 136] on div "her o.moveUp press enter her o.moveDown press enter her o.moveLeft press enter …" at bounding box center [466, 142] width 150 height 76
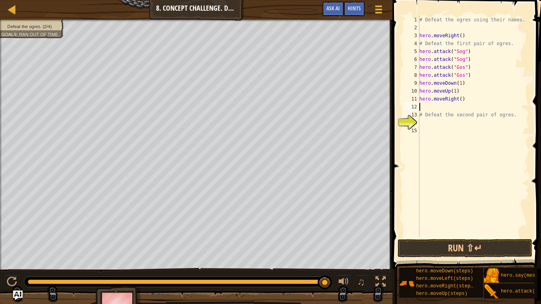
click at [460, 100] on div "# Defeat the ogres using their names. hero . moveRight ( ) # Defeat the first p…" at bounding box center [473, 134] width 111 height 237
type textarea "hero.moveRight(2)"
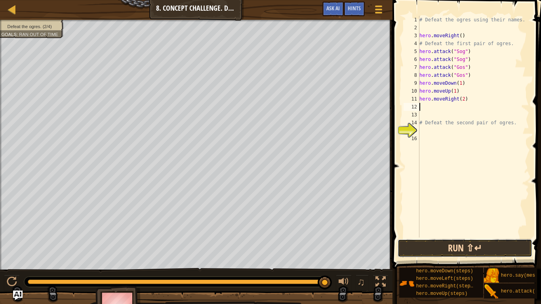
click at [469, 237] on button "Run ⇧↵" at bounding box center [464, 248] width 135 height 18
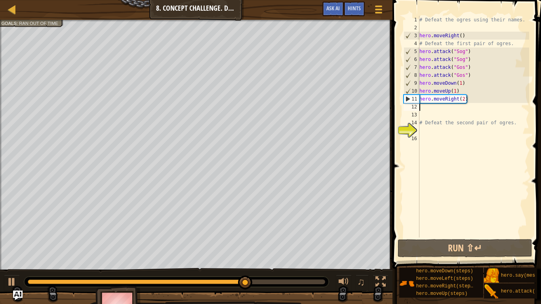
click at [443, 109] on div "# Defeat the ogres using their names. hero . moveRight ( ) # Defeat the first p…" at bounding box center [473, 134] width 111 height 237
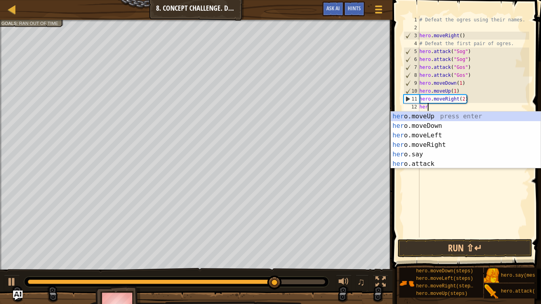
scroll to position [4, 1]
click at [422, 163] on div "her o.moveUp press enter her o.moveDown press enter her o.moveLeft press enter …" at bounding box center [466, 150] width 150 height 76
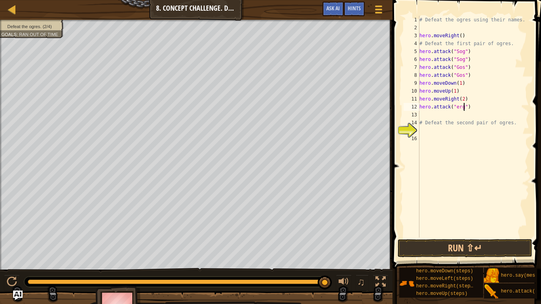
type textarea "hero.attack("ergo")"
click at [434, 114] on div "# Defeat the ogres using their names. hero . moveRight ( ) # Defeat the first p…" at bounding box center [473, 134] width 111 height 237
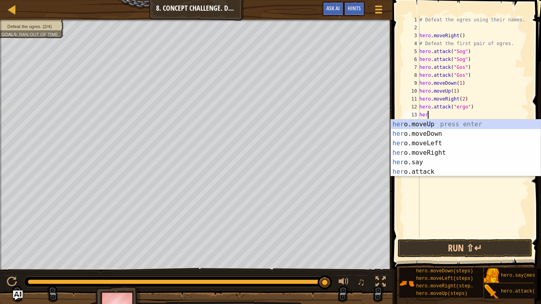
scroll to position [4, 1]
click at [423, 168] on div "her o.moveUp press enter her o.moveDown press enter her o.moveLeft press enter …" at bounding box center [466, 158] width 150 height 76
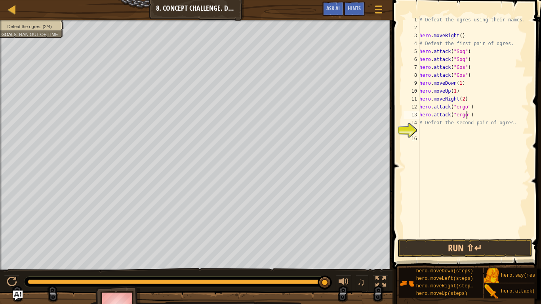
scroll to position [4, 7]
click at [434, 123] on div "# Defeat the ogres using their names. hero . moveRight ( ) # Defeat the first p…" at bounding box center [473, 134] width 111 height 237
type textarea "# Defeat the second pair of ogres."
click at [424, 133] on div "# Defeat the ogres using their names. hero . moveRight ( ) # Defeat the first p…" at bounding box center [473, 134] width 111 height 237
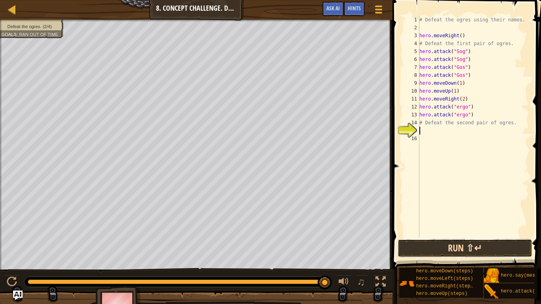
click at [453, 237] on button "Run ⇧↵" at bounding box center [464, 248] width 135 height 18
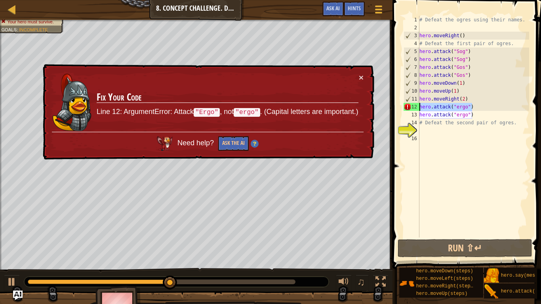
drag, startPoint x: 477, startPoint y: 107, endPoint x: 417, endPoint y: 103, distance: 60.3
click at [417, 103] on div "1 2 3 4 5 6 7 8 9 10 11 12 13 14 15 16 # Defeat the ogres using their names. he…" at bounding box center [465, 127] width 127 height 222
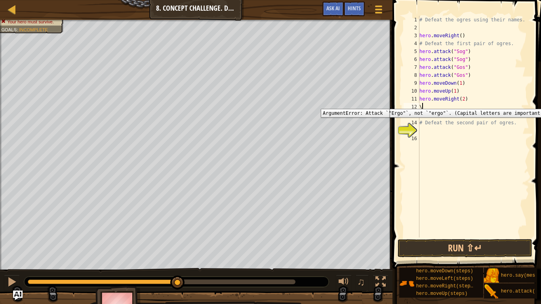
scroll to position [4, 0]
type textarea "\"
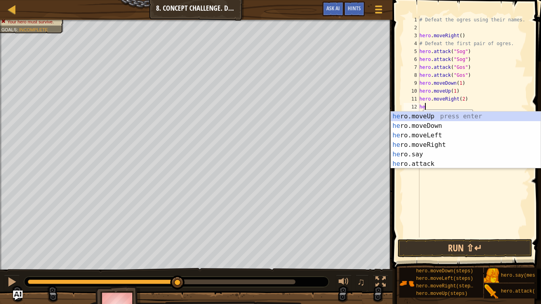
scroll to position [4, 1]
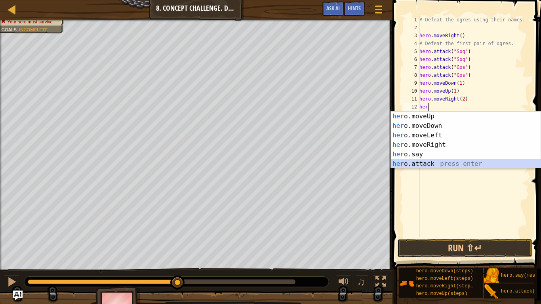
click at [409, 161] on div "her o.moveUp press enter her o.moveDown press enter her o.moveLeft press enter …" at bounding box center [466, 150] width 150 height 76
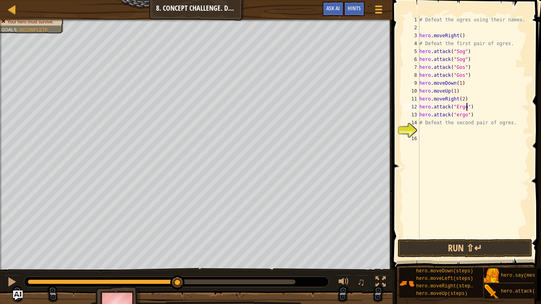
scroll to position [4, 7]
click at [457, 115] on div "# Defeat the ogres using their names. hero . moveRight ( ) # Defeat the first p…" at bounding box center [473, 134] width 111 height 237
click at [459, 237] on button "Run ⇧↵" at bounding box center [464, 248] width 135 height 18
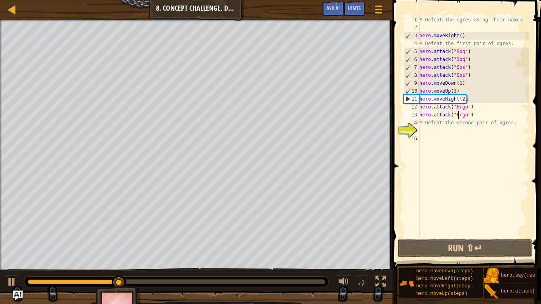
click at [518, 125] on div "# Defeat the ogres using their names. hero . moveRight ( ) # Defeat the first p…" at bounding box center [473, 134] width 111 height 237
type textarea "# Defeat the second pair of ogres."
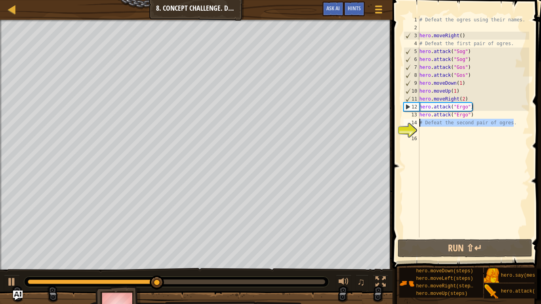
drag, startPoint x: 518, startPoint y: 125, endPoint x: 423, endPoint y: 122, distance: 95.0
click at [423, 122] on div "# Defeat the ogres using their names. hero . moveRight ( ) # Defeat the first p…" at bounding box center [473, 134] width 111 height 237
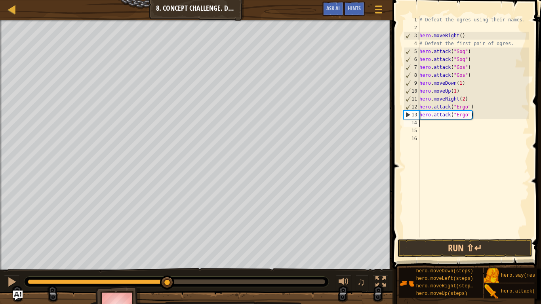
click at [423, 122] on div "# Defeat the ogres using their names. hero . moveRight ( ) # Defeat the first p…" at bounding box center [473, 134] width 111 height 237
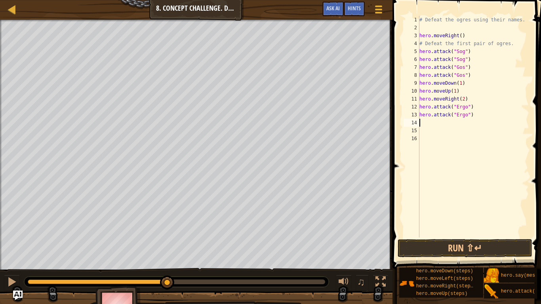
click at [444, 121] on div "# Defeat the ogres using their names. hero . moveRight ( ) # Defeat the first p…" at bounding box center [473, 134] width 111 height 237
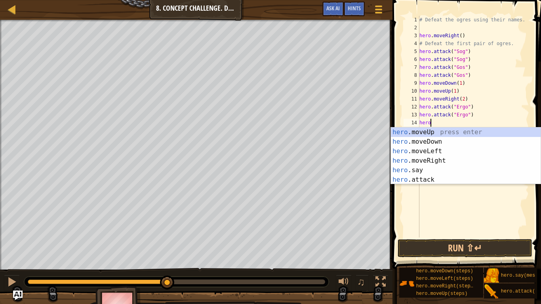
scroll to position [4, 1]
click at [424, 180] on div "hero .moveUp press enter hero .moveDown press enter hero .moveLeft press enter …" at bounding box center [466, 165] width 150 height 76
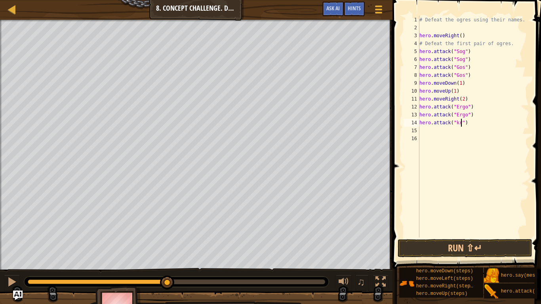
type textarea "hero.attack("kro")"
click at [448, 130] on div "# Defeat the ogres using their names. hero . moveRight ( ) # Defeat the first p…" at bounding box center [473, 134] width 111 height 237
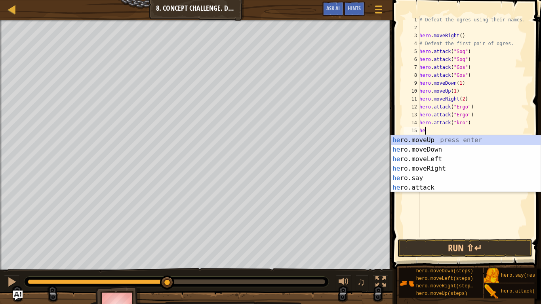
scroll to position [4, 1]
click at [425, 184] on div "her o.moveUp press enter her o.moveDown press enter her o.moveLeft press enter …" at bounding box center [466, 173] width 150 height 76
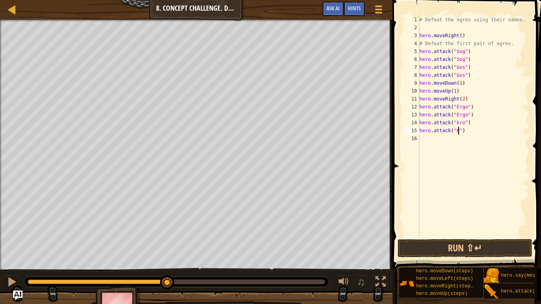
type textarea "hero.attack("Kro")"
click at [430, 137] on div "# Defeat the ogres using their names. hero . moveRight ( ) # Defeat the first p…" at bounding box center [473, 134] width 111 height 237
click at [424, 141] on div "# Defeat the ogres using their names. hero . moveRight ( ) # Defeat the first p…" at bounding box center [473, 134] width 111 height 237
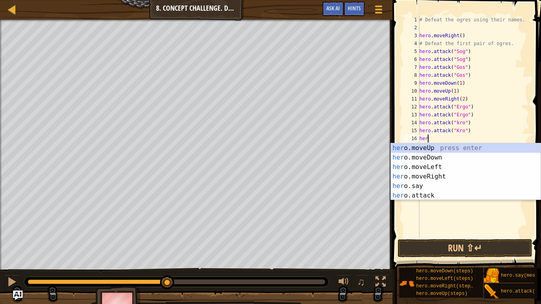
type textarea "hero"
click at [419, 161] on div "hero .moveUp press enter hero .moveDown press enter hero .moveLeft press enter …" at bounding box center [466, 181] width 150 height 76
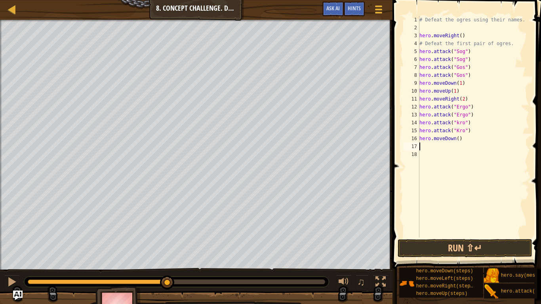
click at [458, 140] on div "# Defeat the ogres using their names. hero . moveRight ( ) # Defeat the first p…" at bounding box center [473, 134] width 111 height 237
type textarea "hero.moveDown(1)"
click at [442, 145] on div "# Defeat the ogres using their names. hero . moveRight ( ) # Defeat the first p…" at bounding box center [473, 134] width 111 height 237
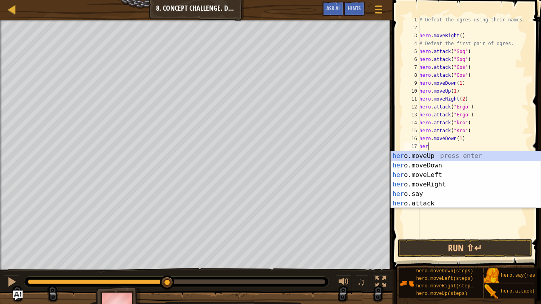
type textarea "hero"
click at [417, 155] on div "hero .moveUp press enter hero .moveDown press enter hero .moveLeft press enter …" at bounding box center [466, 189] width 150 height 76
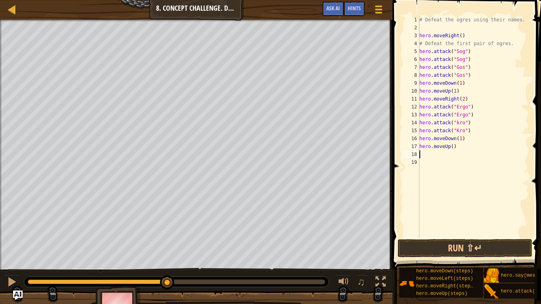
click at [452, 148] on div "# Defeat the ogres using their names. hero . moveRight ( ) # Defeat the first p…" at bounding box center [473, 134] width 111 height 237
type textarea "hero.moveUp(1)"
click at [431, 155] on div "# Defeat the ogres using their names. hero . moveRight ( ) # Defeat the first p…" at bounding box center [473, 134] width 111 height 237
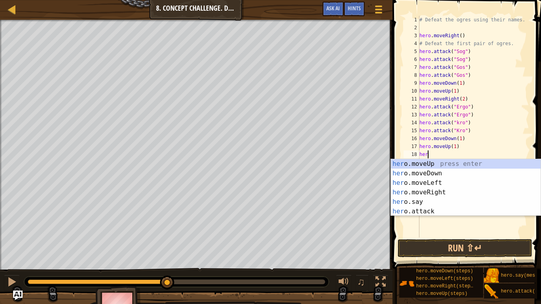
type textarea "hero"
click at [424, 192] on div "hero .moveUp press enter hero .moveDown press enter hero .moveLeft press enter …" at bounding box center [466, 197] width 150 height 76
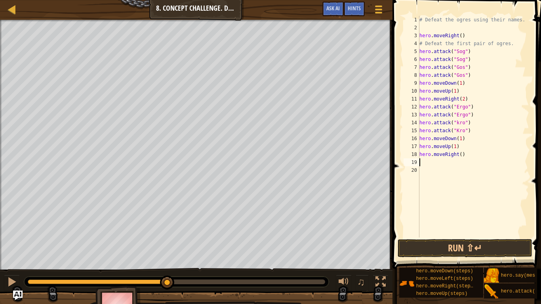
scroll to position [4, 0]
click at [460, 154] on div "# Defeat the ogres using their names. hero . moveRight ( ) # Defeat the first p…" at bounding box center [473, 134] width 111 height 237
click at [458, 237] on button "Run ⇧↵" at bounding box center [464, 248] width 135 height 18
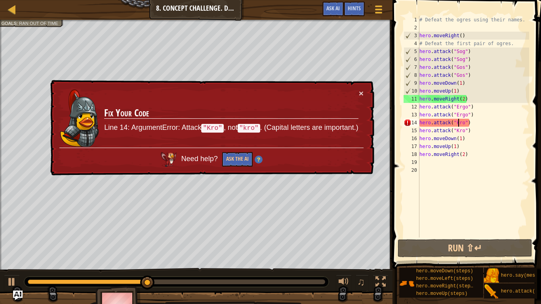
click at [458, 123] on div "# Defeat the ogres using their names. hero . moveRight ( ) # Defeat the first p…" at bounding box center [473, 134] width 111 height 237
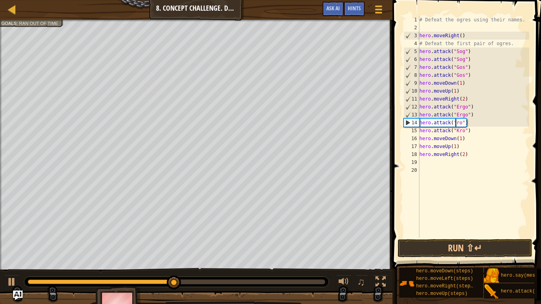
scroll to position [4, 6]
type textarea "hero.attack("Kro")"
click at [442, 237] on button "Run ⇧↵" at bounding box center [464, 248] width 135 height 18
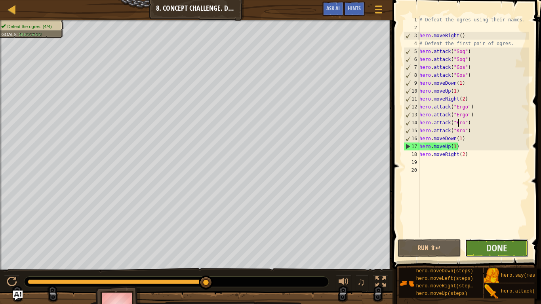
click at [476, 237] on button "Done" at bounding box center [496, 248] width 63 height 18
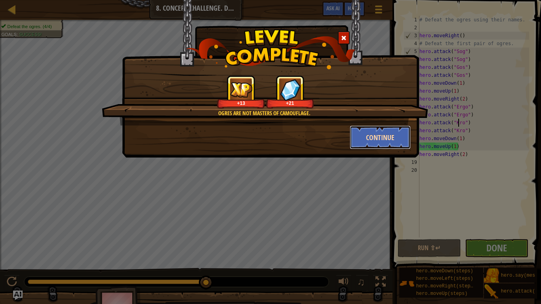
click at [376, 141] on button "Continue" at bounding box center [380, 137] width 61 height 24
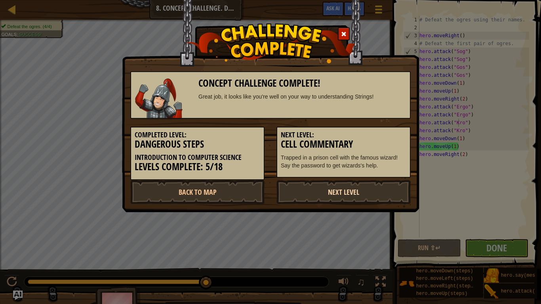
click at [354, 192] on link "Next Level" at bounding box center [343, 192] width 134 height 24
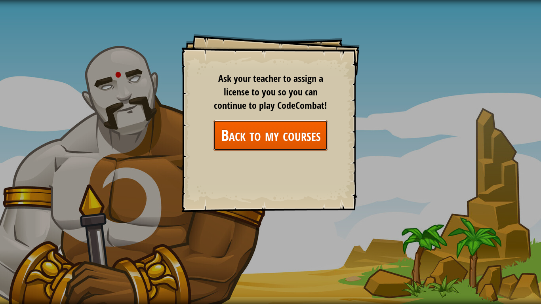
click at [251, 144] on link "Back to my courses" at bounding box center [270, 135] width 115 height 30
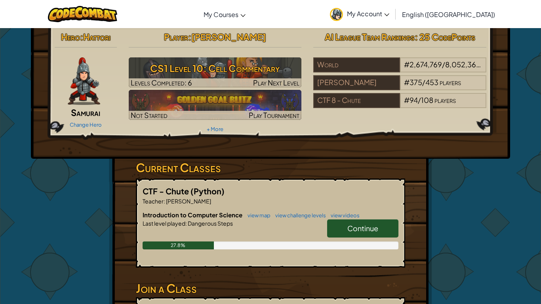
scroll to position [2, 0]
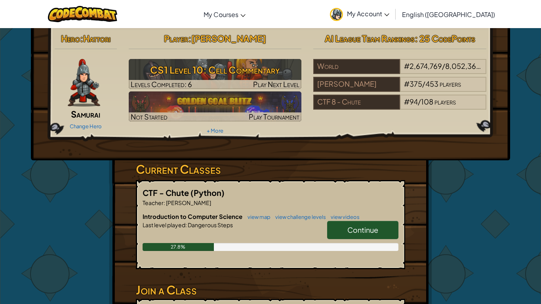
click at [335, 225] on link "Continue" at bounding box center [362, 230] width 71 height 18
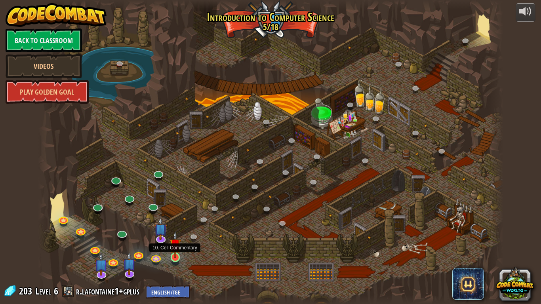
click at [173, 237] on img at bounding box center [175, 244] width 12 height 27
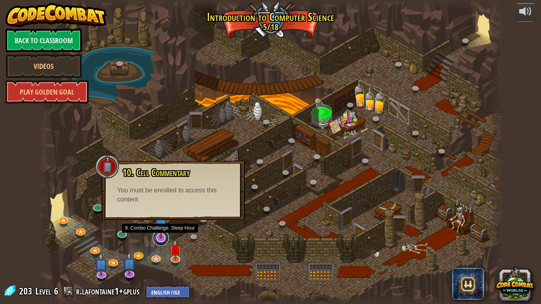
click at [161, 237] on link at bounding box center [161, 238] width 16 height 16
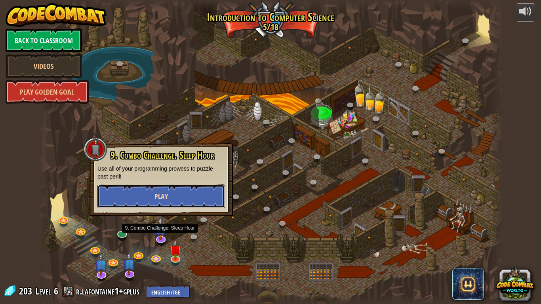
click at [163, 198] on span "Play" at bounding box center [160, 197] width 13 height 10
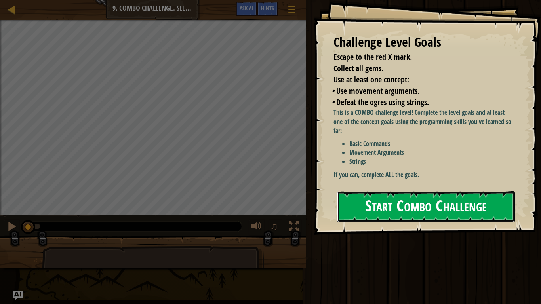
click at [353, 205] on button "Start Combo Challenge" at bounding box center [426, 206] width 178 height 31
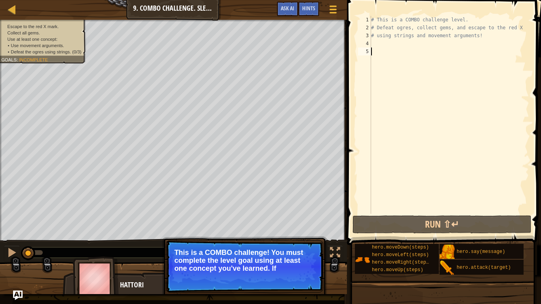
click at [376, 45] on div "# This is a COMBO challenge level. # Defeat ogres, collect gems, and escape to …" at bounding box center [449, 123] width 160 height 214
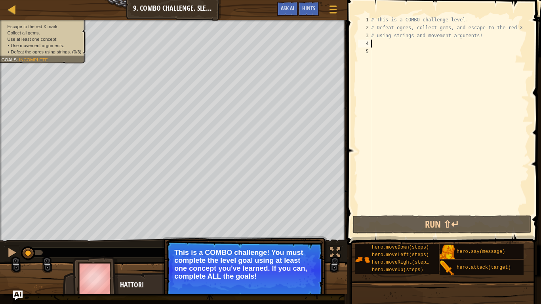
scroll to position [4, 0]
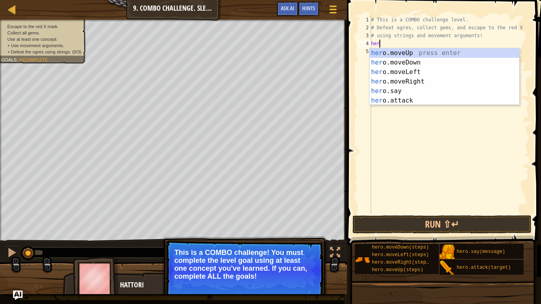
type textarea "hero"
click at [403, 55] on div "hero .moveUp press enter hero .moveDown press enter hero .moveLeft press enter …" at bounding box center [444, 86] width 150 height 76
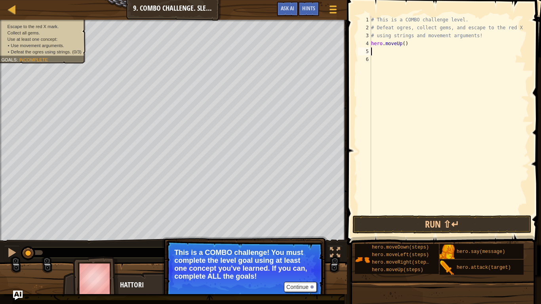
click at [382, 54] on div "# This is a COMBO challenge level. # Defeat ogres, collect gems, and escape to …" at bounding box center [449, 123] width 160 height 214
click at [404, 44] on div "# This is a COMBO challenge level. # Defeat ogres, collect gems, and escape to …" at bounding box center [449, 123] width 160 height 214
type textarea "hero.moveUp(1)"
click at [380, 54] on div "# This is a COMBO challenge level. # Defeat ogres, collect gems, and escape to …" at bounding box center [449, 123] width 160 height 214
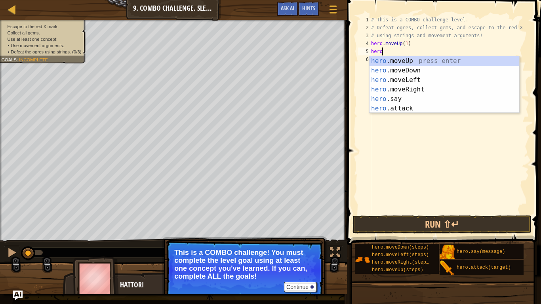
scroll to position [4, 1]
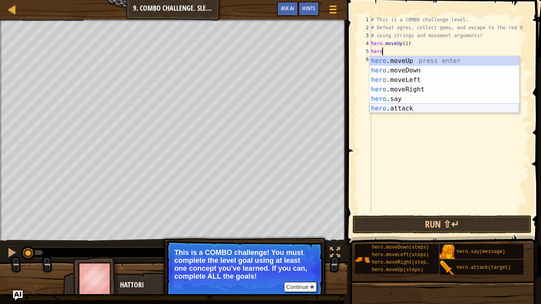
click at [399, 105] on div "hero .moveUp press enter hero .moveDown press enter hero .moveLeft press enter …" at bounding box center [444, 94] width 150 height 76
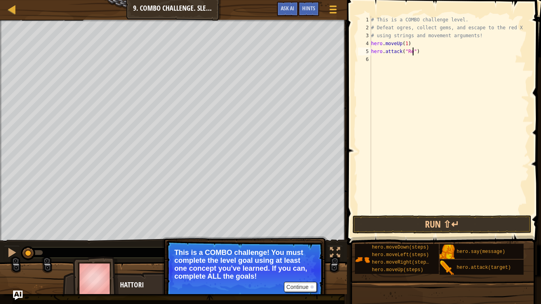
scroll to position [4, 7]
type textarea "hero.attack("Rexxar")"
click at [406, 61] on div "# This is a COMBO challenge level. # Defeat ogres, collect gems, and escape to …" at bounding box center [449, 123] width 160 height 214
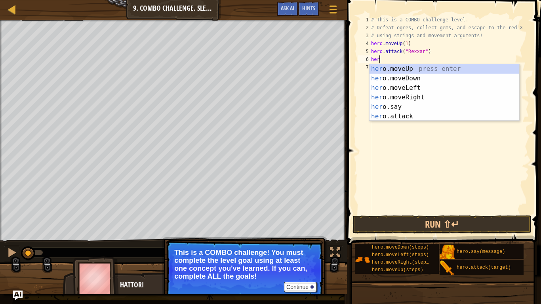
scroll to position [4, 1]
click at [391, 114] on div "hero .moveUp press enter hero .moveDown press enter hero .moveLeft press enter …" at bounding box center [444, 102] width 150 height 76
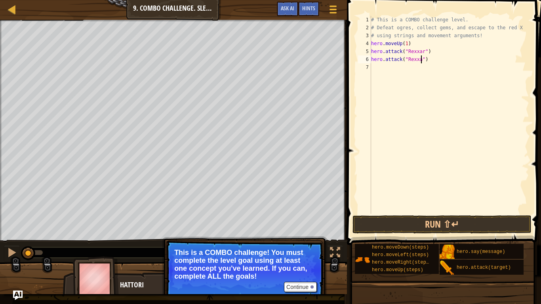
scroll to position [4, 8]
type textarea "hero.attack("Rexxar")"
click at [431, 224] on button "Run ⇧↵" at bounding box center [441, 224] width 179 height 18
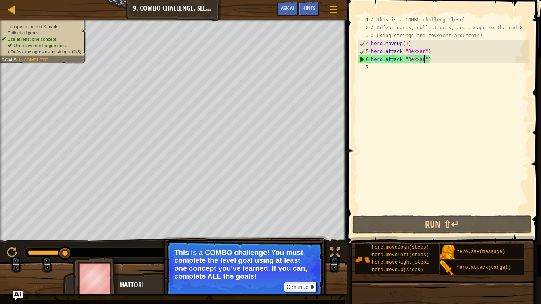
click at [381, 65] on div "# This is a COMBO challenge level. # Defeat ogres, collect gems, and escape to …" at bounding box center [449, 123] width 160 height 214
click at [381, 67] on div "# This is a COMBO challenge level. # Defeat ogres, collect gems, and escape to …" at bounding box center [449, 123] width 160 height 214
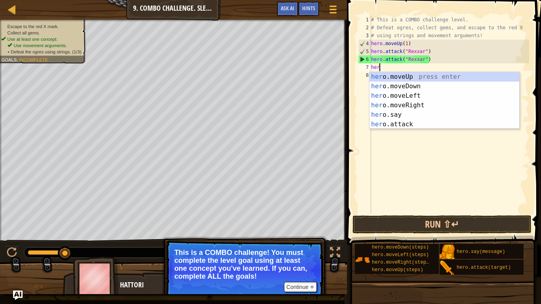
scroll to position [4, 1]
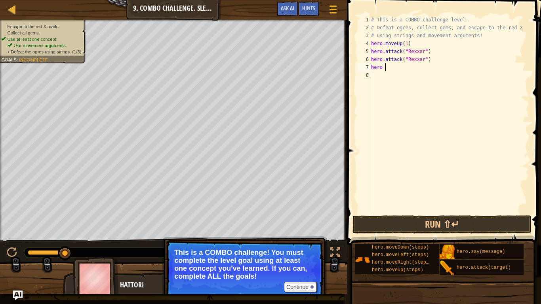
type textarea "hero"
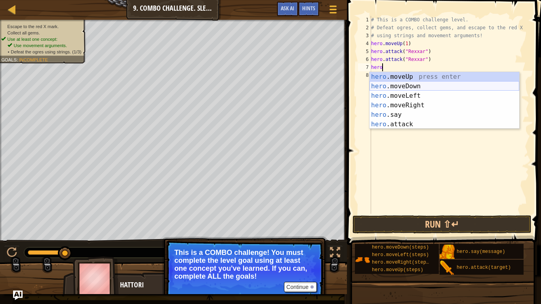
click at [393, 87] on div "hero .moveUp press enter hero .moveDown press enter hero .moveLeft press enter …" at bounding box center [444, 110] width 150 height 76
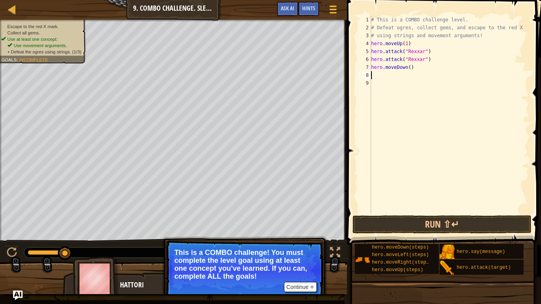
scroll to position [4, 0]
click at [409, 68] on div "# This is a COMBO challenge level. # Defeat ogres, collect gems, and escape to …" at bounding box center [449, 123] width 160 height 214
type textarea "hero.moveDown(2)"
click at [440, 225] on button "Run ⇧↵" at bounding box center [441, 224] width 179 height 18
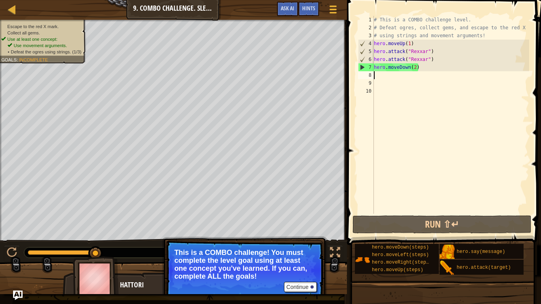
click at [378, 76] on div "# This is a COMBO challenge level. # Defeat ogres, collect gems, and escape to …" at bounding box center [450, 123] width 157 height 214
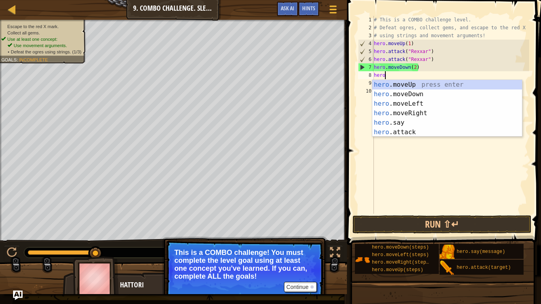
scroll to position [4, 1]
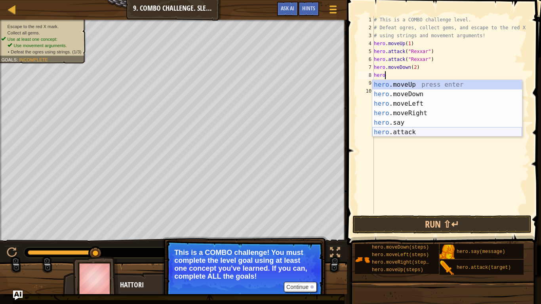
click at [388, 130] on div "hero .moveUp press enter hero .moveDown press enter hero .moveLeft press enter …" at bounding box center [447, 118] width 150 height 76
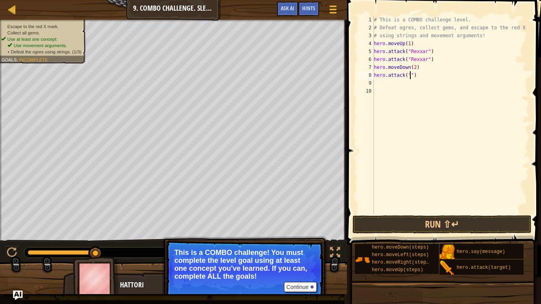
scroll to position [4, 6]
type textarea "hero.attack("Bubble")"
click at [400, 87] on div "# This is a COMBO challenge level. # Defeat ogres, collect gems, and escape to …" at bounding box center [450, 123] width 157 height 214
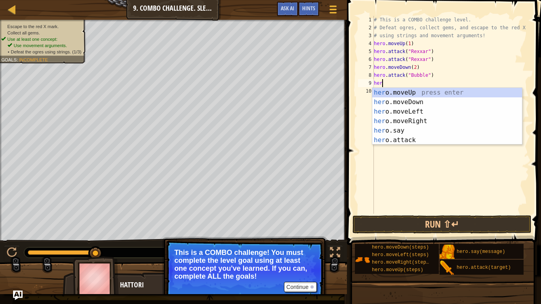
scroll to position [4, 1]
click at [400, 139] on div "hero .moveUp press enter hero .moveDown press enter hero .moveLeft press enter …" at bounding box center [447, 126] width 150 height 76
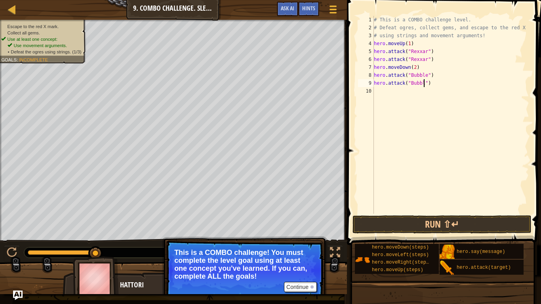
scroll to position [4, 8]
click at [404, 220] on button "Run ⇧↵" at bounding box center [441, 224] width 179 height 18
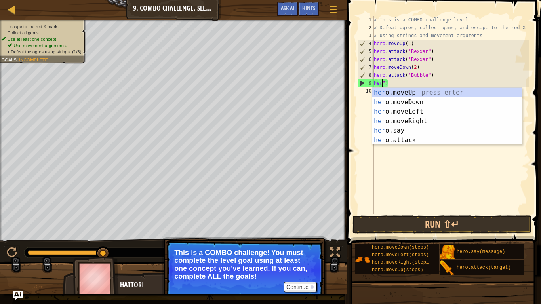
scroll to position [4, 0]
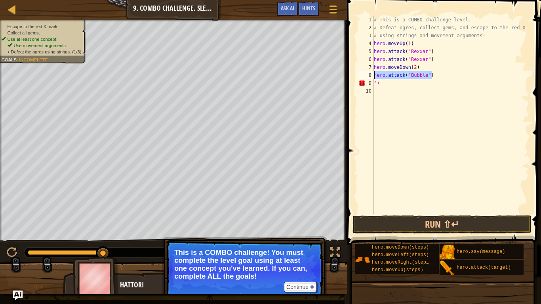
drag, startPoint x: 439, startPoint y: 76, endPoint x: 369, endPoint y: 76, distance: 70.1
click at [369, 76] on div "") 1 2 3 4 5 6 7 8 9 10 # This is a COMBO challenge level. # Defeat ogres, coll…" at bounding box center [442, 115] width 173 height 198
type textarea "hero.attack("Bubble")"
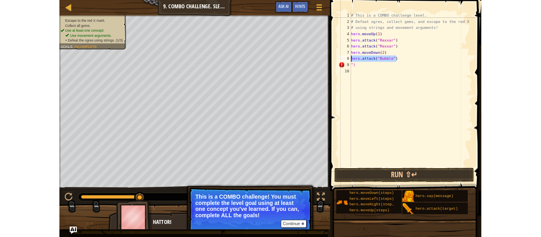
scroll to position [4, 0]
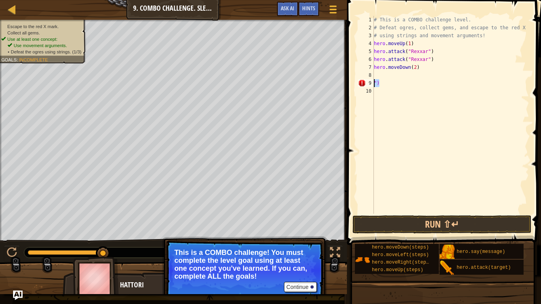
drag, startPoint x: 380, startPoint y: 82, endPoint x: 373, endPoint y: 82, distance: 6.7
click at [373, 82] on div "1 2 3 4 5 6 7 8 9 10 # This is a COMBO challenge level. # Defeat ogres, collect…" at bounding box center [442, 115] width 173 height 198
type textarea "")"
click at [294, 237] on button "Continue" at bounding box center [300, 287] width 33 height 10
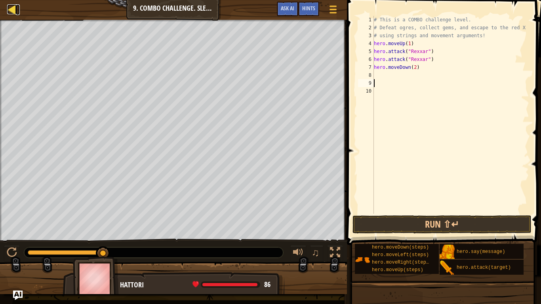
click at [12, 9] on div at bounding box center [12, 9] width 10 height 10
